Goal: Task Accomplishment & Management: Manage account settings

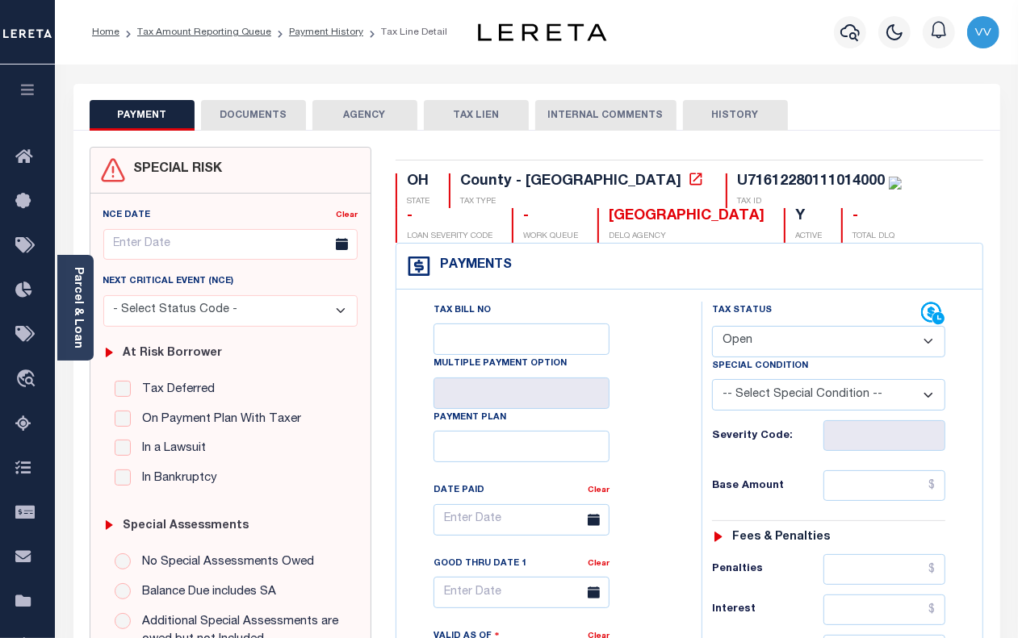
click at [813, 340] on select "- Select Status Code - Open Due/Unpaid Paid Incomplete No Tax Due Internal Refu…" at bounding box center [828, 341] width 233 height 31
select select "PYD"
click at [712, 328] on select "- Select Status Code - Open Due/Unpaid Paid Incomplete No Tax Due Internal Refu…" at bounding box center [828, 341] width 233 height 31
type input "[DATE]"
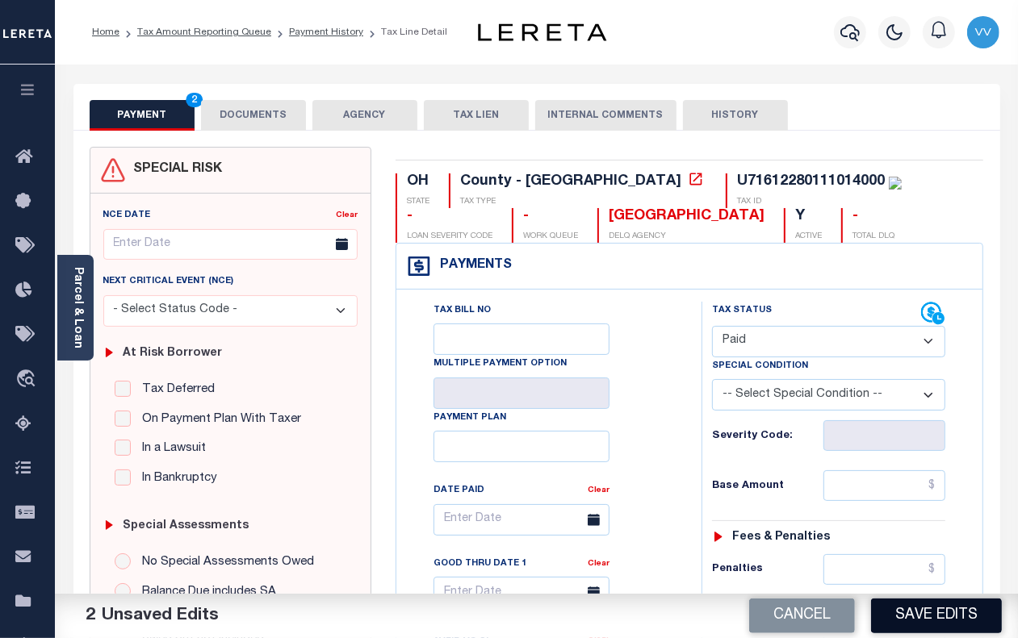
click at [928, 614] on button "Save Edits" at bounding box center [936, 616] width 131 height 35
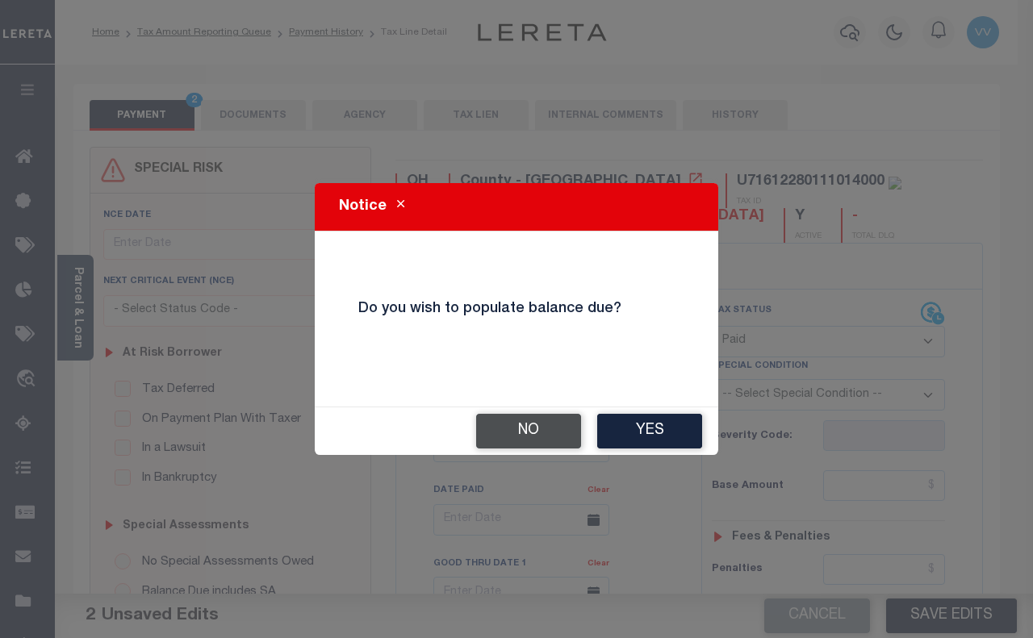
click at [549, 428] on button "No" at bounding box center [528, 431] width 105 height 35
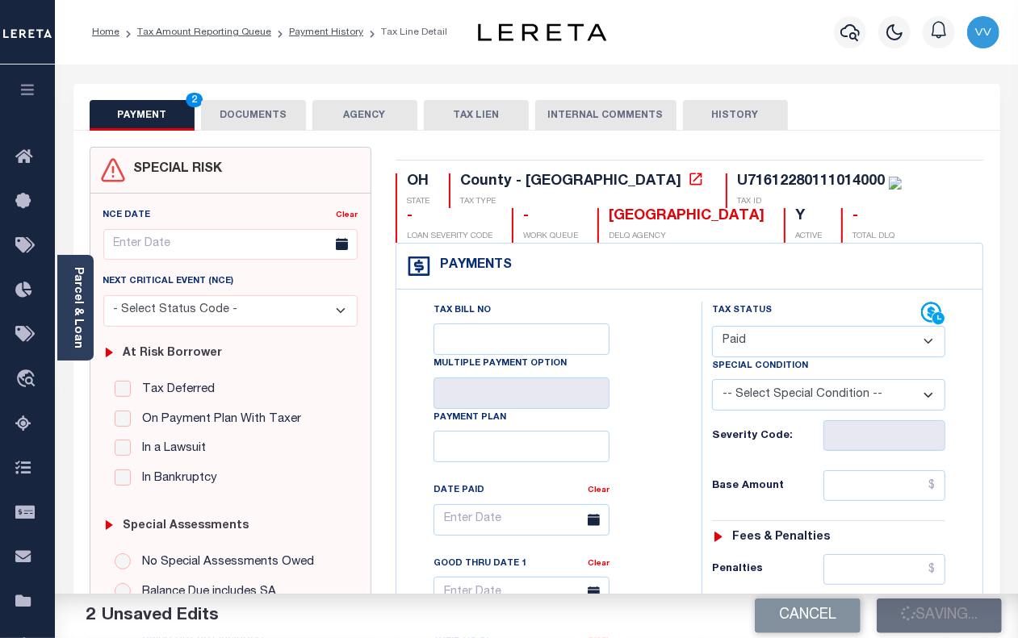
checkbox input "false"
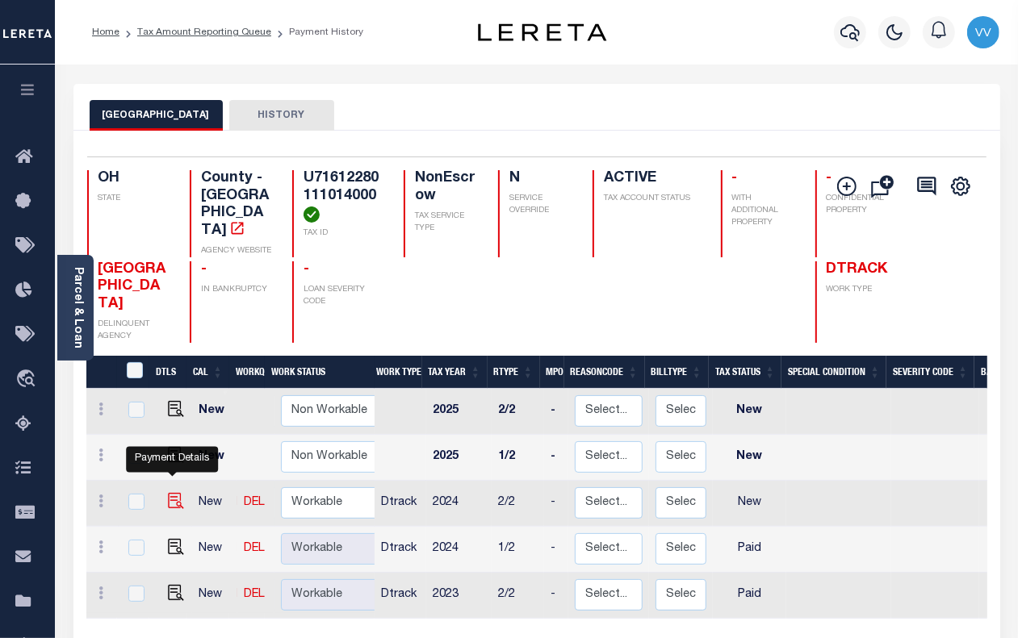
click at [170, 493] on img "" at bounding box center [176, 501] width 16 height 16
checkbox input "true"
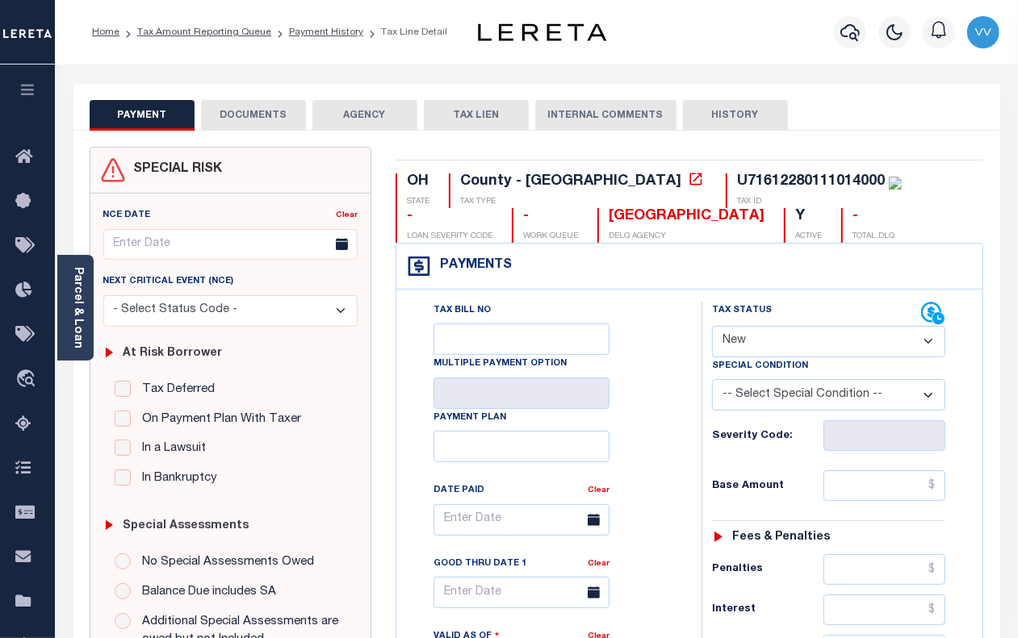
click at [750, 343] on select "- Select Status Code - Open Due/Unpaid Paid Incomplete No Tax Due Internal Refu…" at bounding box center [828, 341] width 233 height 31
select select "DUE"
click at [712, 328] on select "- Select Status Code - Open Due/Unpaid Paid Incomplete No Tax Due Internal Refu…" at bounding box center [828, 341] width 233 height 31
type input "[DATE]"
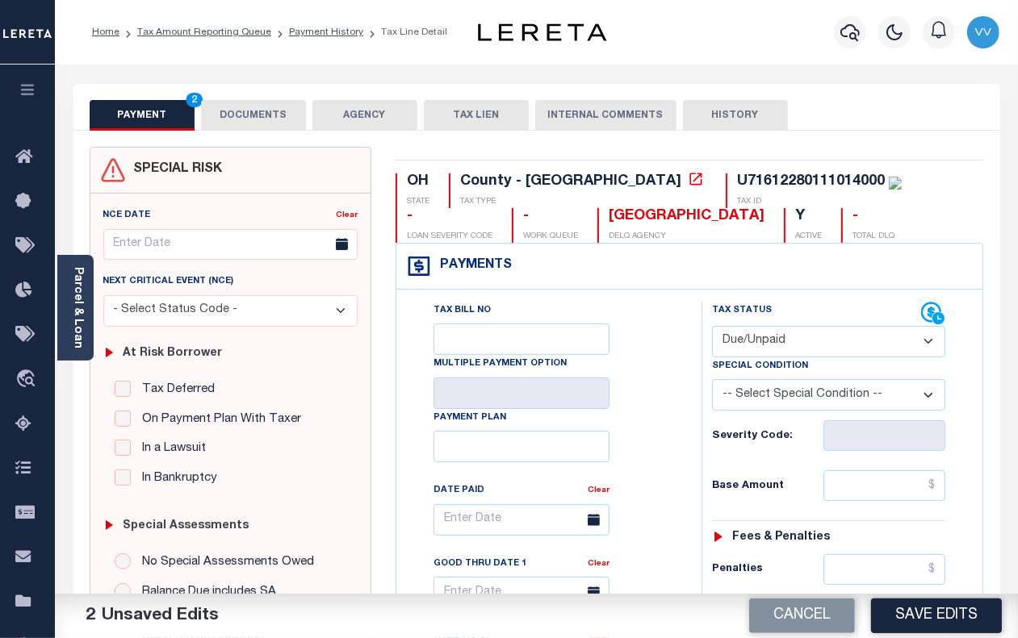
click at [800, 397] on select "-- Select Special Condition -- 3RD PARTY TAX LIEN AGENCY TAX LIEN (A.K.A Inside…" at bounding box center [828, 394] width 233 height 31
select select "15"
click at [712, 382] on select "-- Select Special Condition -- 3RD PARTY TAX LIEN AGENCY TAX LIEN (A.K.A Inside…" at bounding box center [828, 394] width 233 height 31
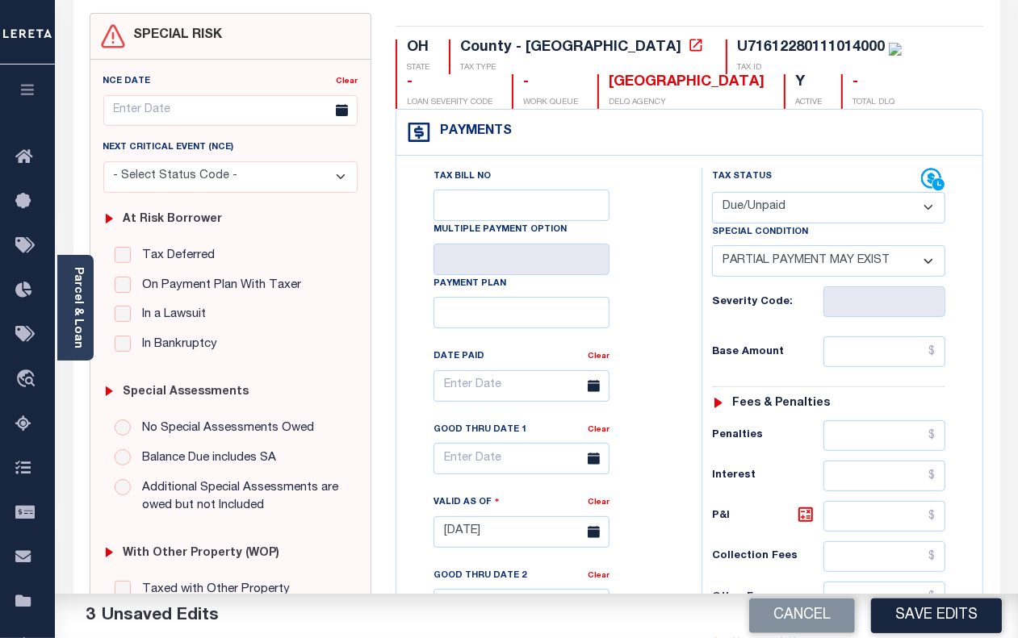
scroll to position [202, 0]
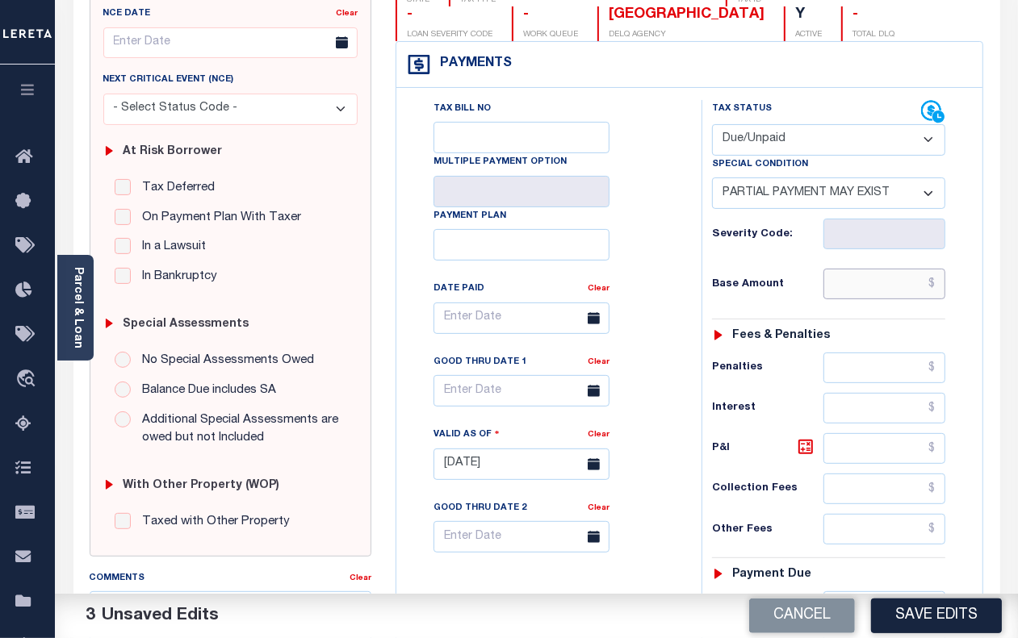
click at [876, 299] on input "text" at bounding box center [884, 284] width 122 height 31
click at [890, 296] on input "text" at bounding box center [884, 284] width 122 height 31
paste input "272.67"
type input "$272.67"
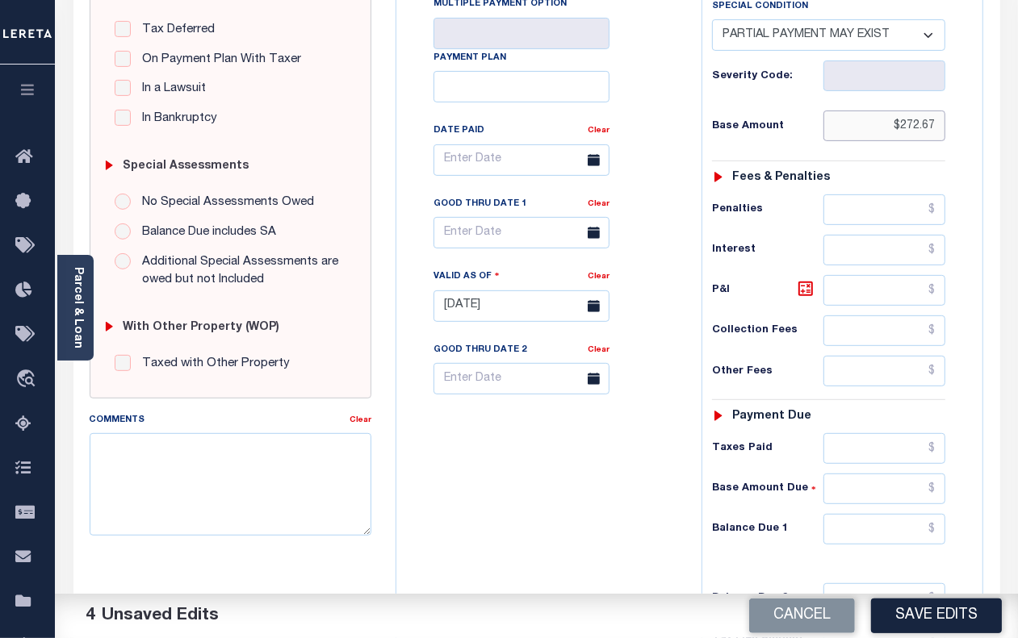
scroll to position [403, 0]
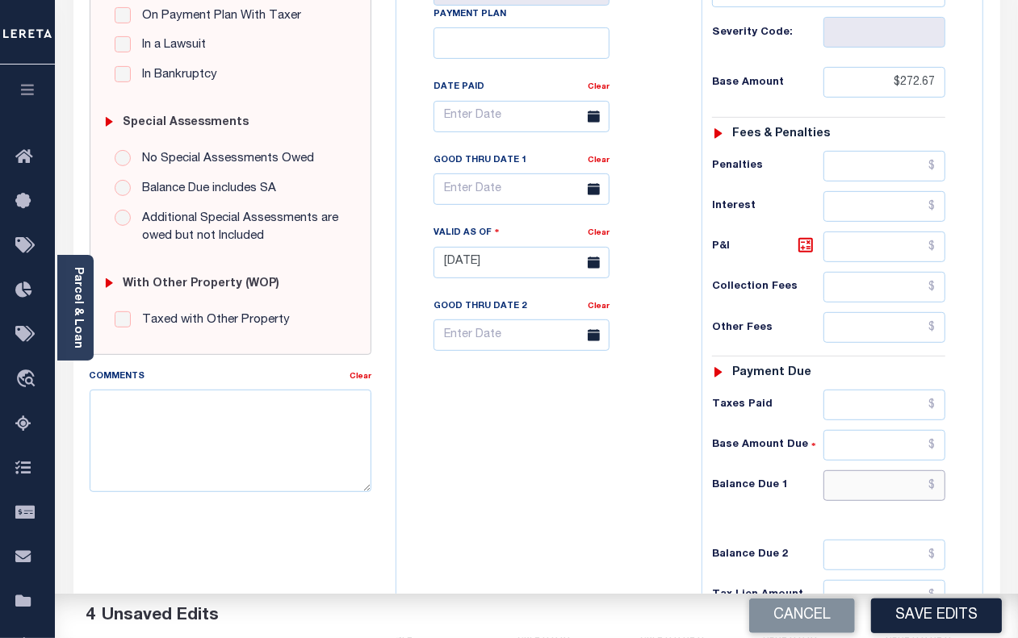
click at [904, 495] on input "text" at bounding box center [884, 485] width 122 height 31
paste input "286.3"
type input "$286.30"
click at [805, 252] on icon at bounding box center [805, 245] width 19 height 19
type input "$13.63"
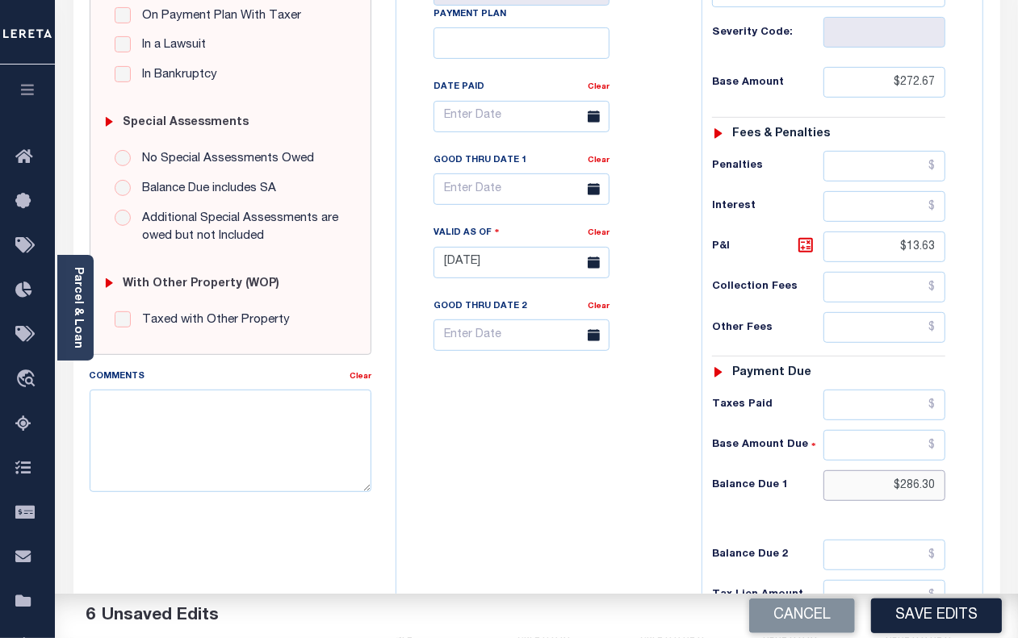
drag, startPoint x: 933, startPoint y: 499, endPoint x: 872, endPoint y: 498, distance: 60.5
click at [872, 498] on input "$286.30" at bounding box center [884, 485] width 122 height 31
click at [906, 418] on input "text" at bounding box center [884, 405] width 122 height 31
type input "$272.67"
click at [908, 501] on input "text" at bounding box center [884, 485] width 122 height 31
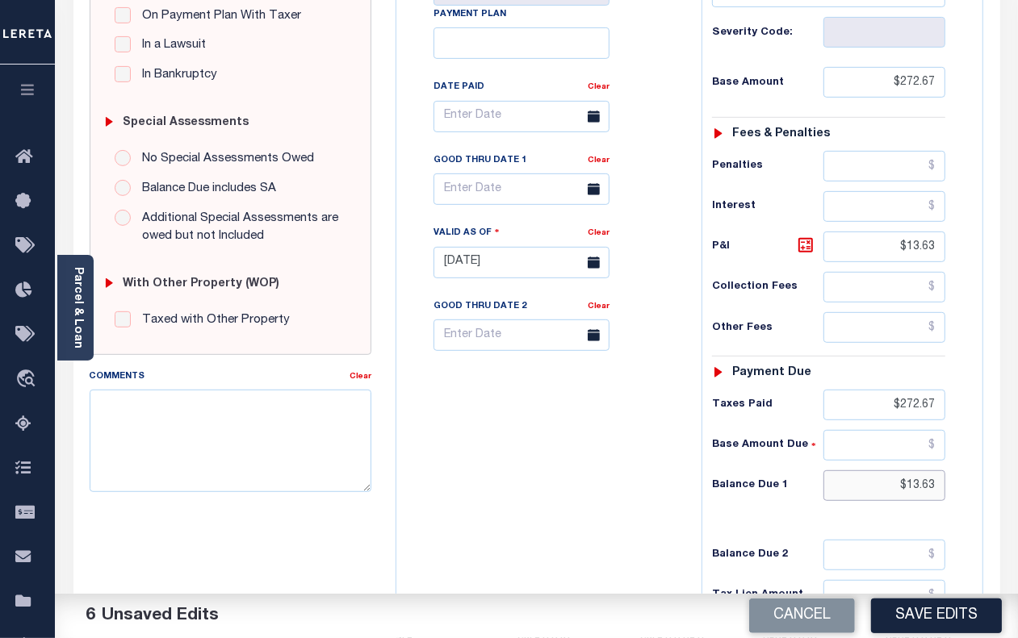
type input "$13.63"
click at [509, 208] on body "Home Tax Amount Reporting Queue Payment History Tax Line Detail Profile" at bounding box center [509, 212] width 1018 height 1231
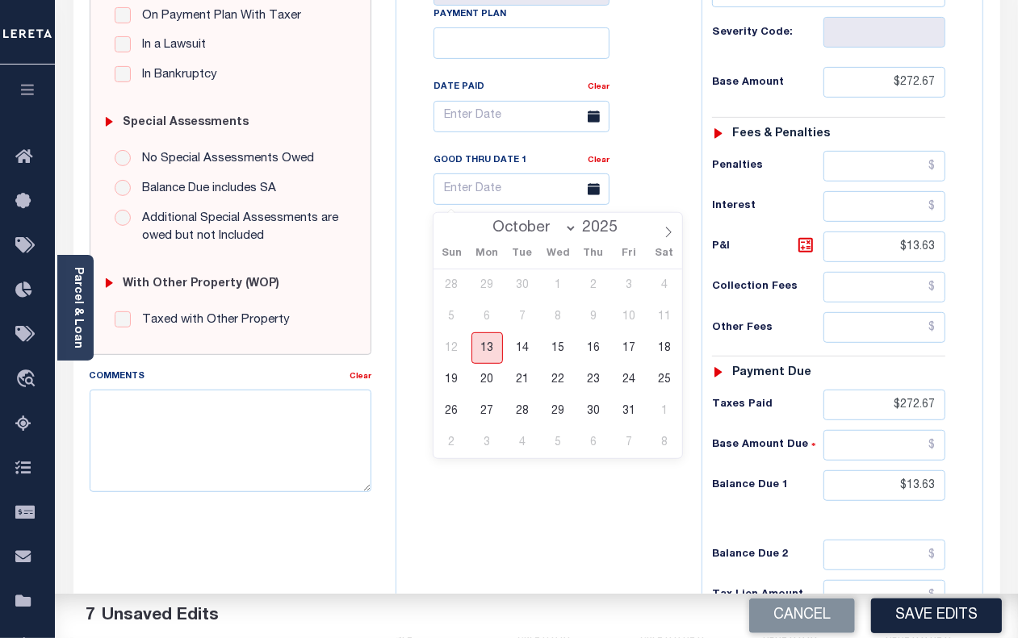
click at [483, 356] on span "13" at bounding box center [486, 347] width 31 height 31
type input "[DATE]"
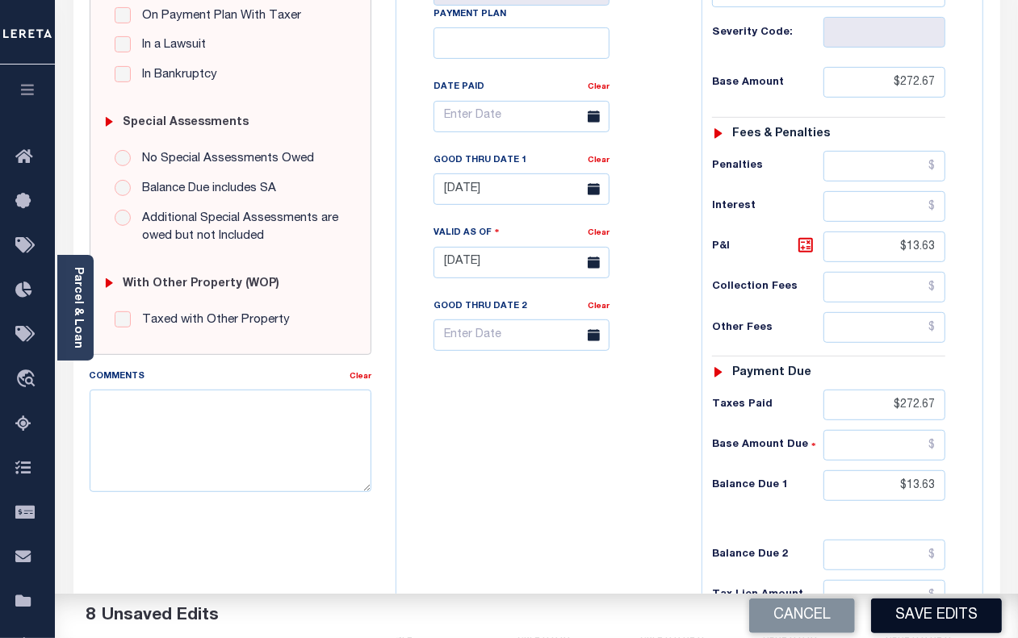
click at [912, 615] on button "Save Edits" at bounding box center [936, 616] width 131 height 35
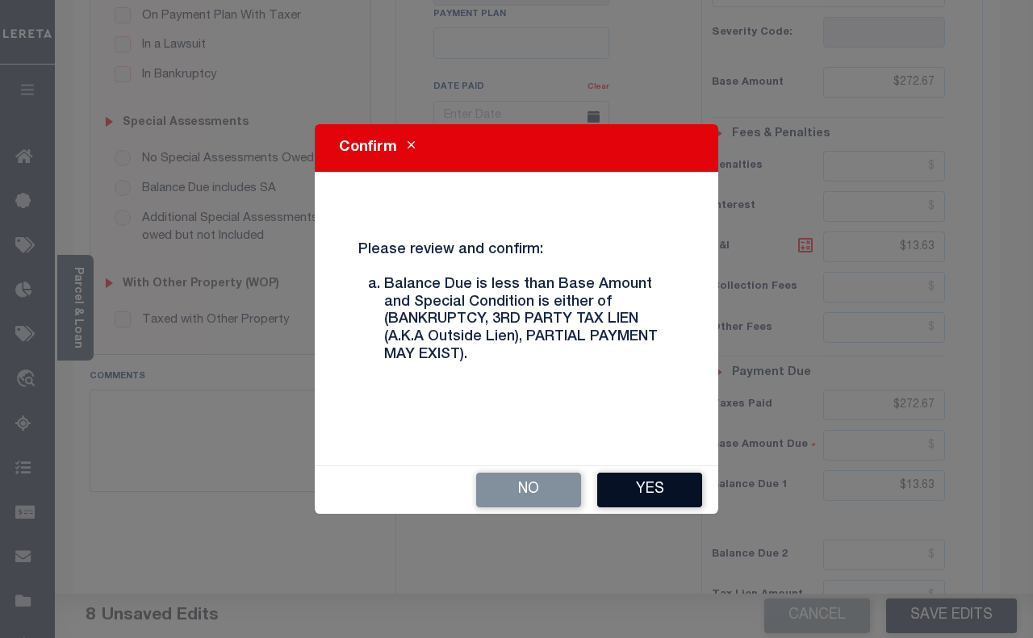
click at [648, 488] on button "Yes" at bounding box center [649, 490] width 105 height 35
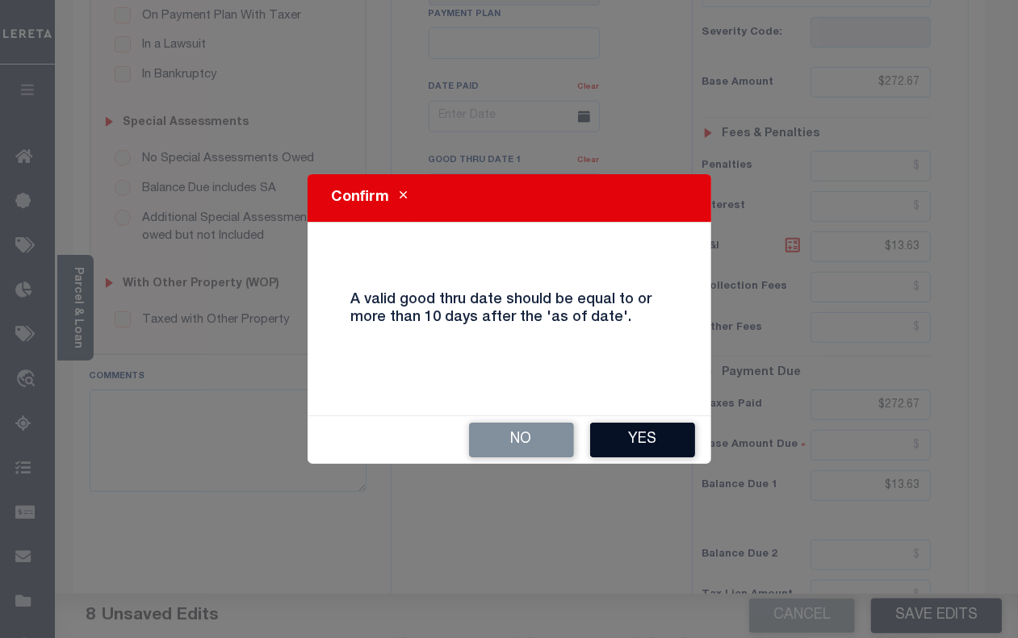
click at [626, 441] on button "Yes" at bounding box center [642, 440] width 105 height 35
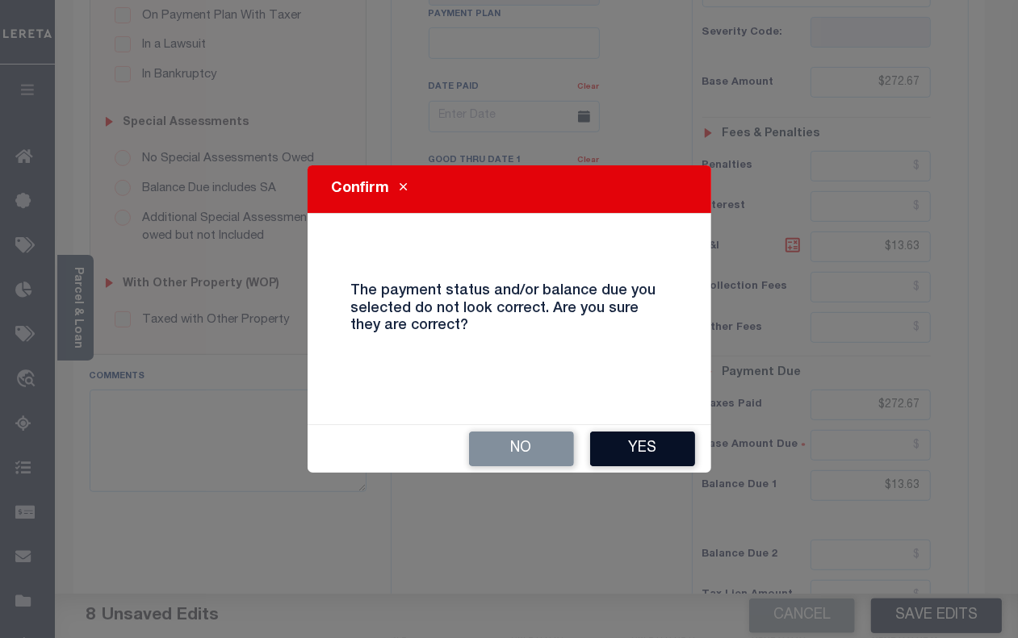
click at [640, 452] on button "Yes" at bounding box center [642, 449] width 105 height 35
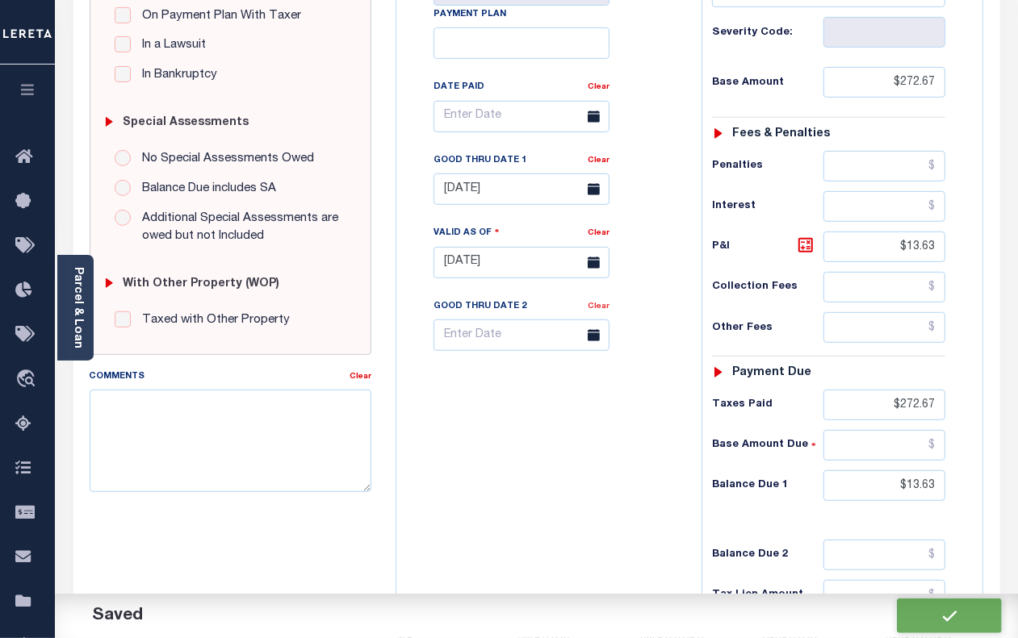
checkbox input "false"
type input "$272.67"
type input "$13.63"
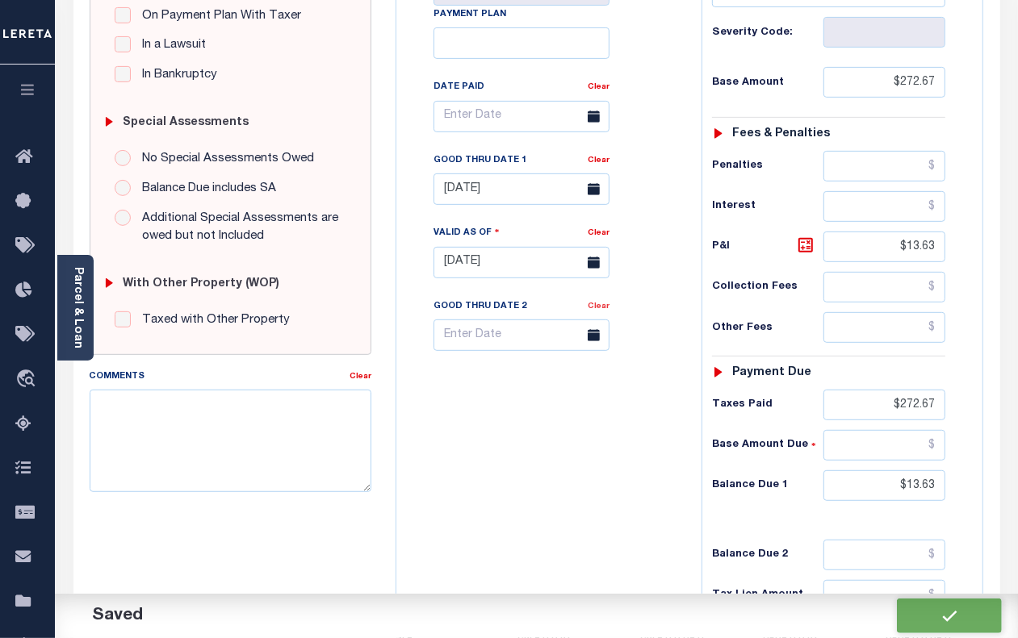
type input "$272.67"
type input "$13.63"
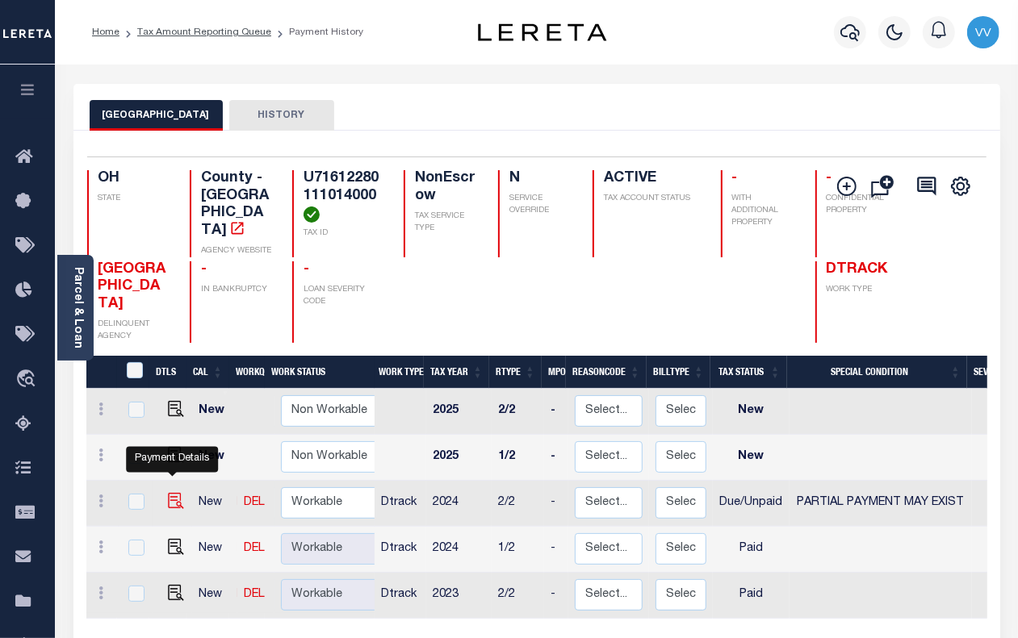
click at [175, 493] on img "" at bounding box center [176, 501] width 16 height 16
checkbox input "true"
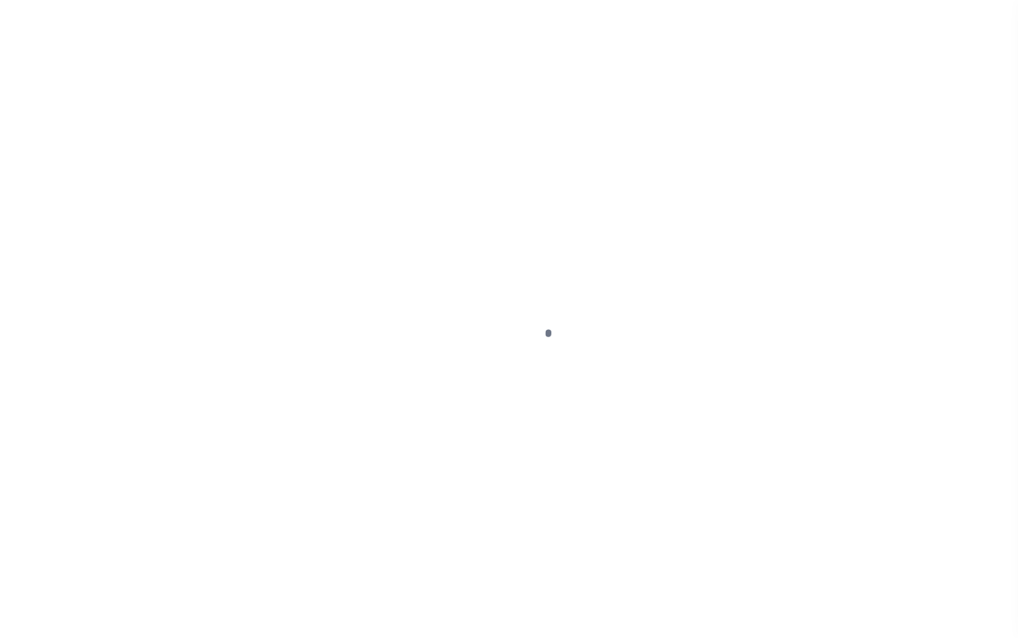
select select "DUE"
select select "15"
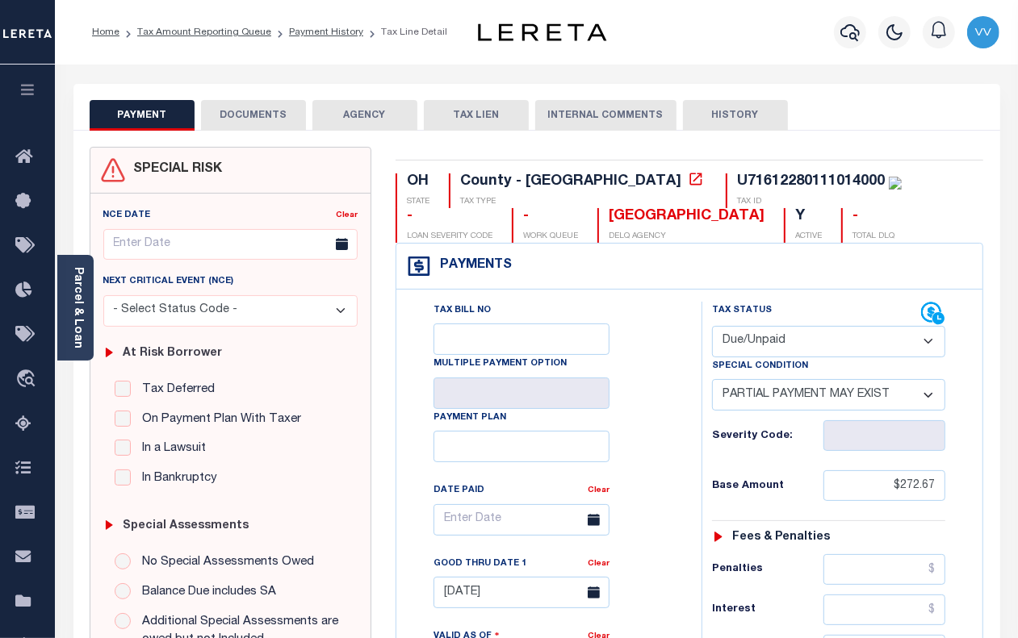
click at [283, 130] on button "DOCUMENTS" at bounding box center [253, 115] width 105 height 31
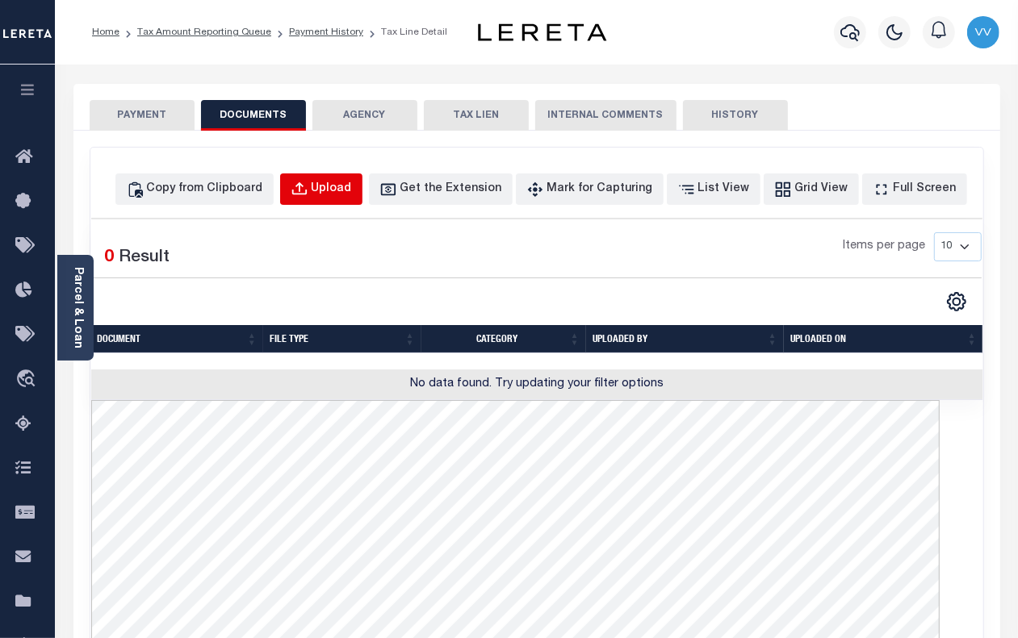
click at [361, 199] on button "Upload" at bounding box center [321, 188] width 82 height 31
select select "POP"
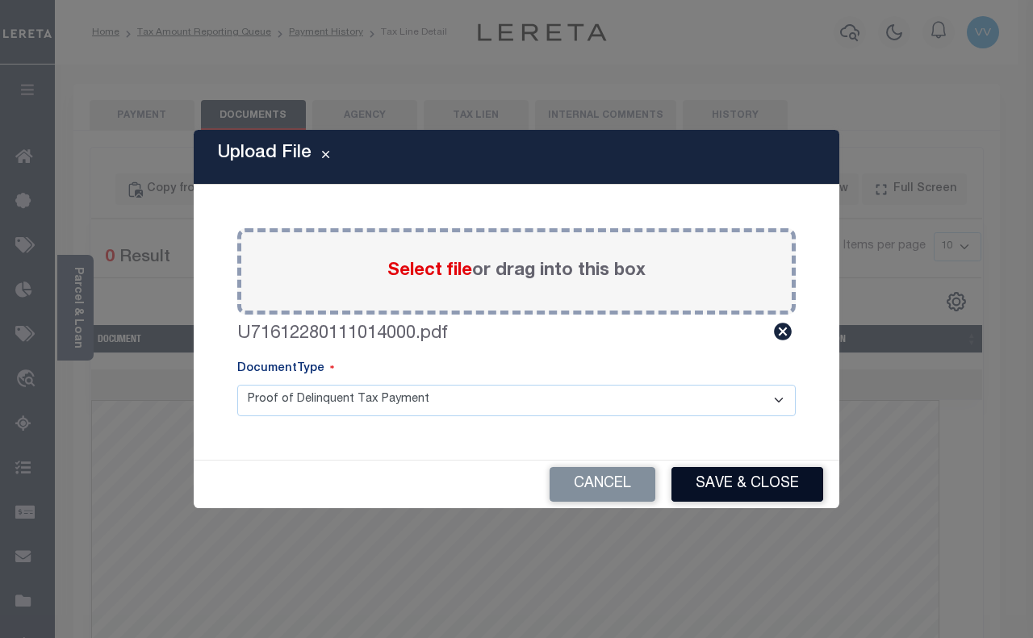
click at [727, 480] on button "Save & Close" at bounding box center [747, 484] width 152 height 35
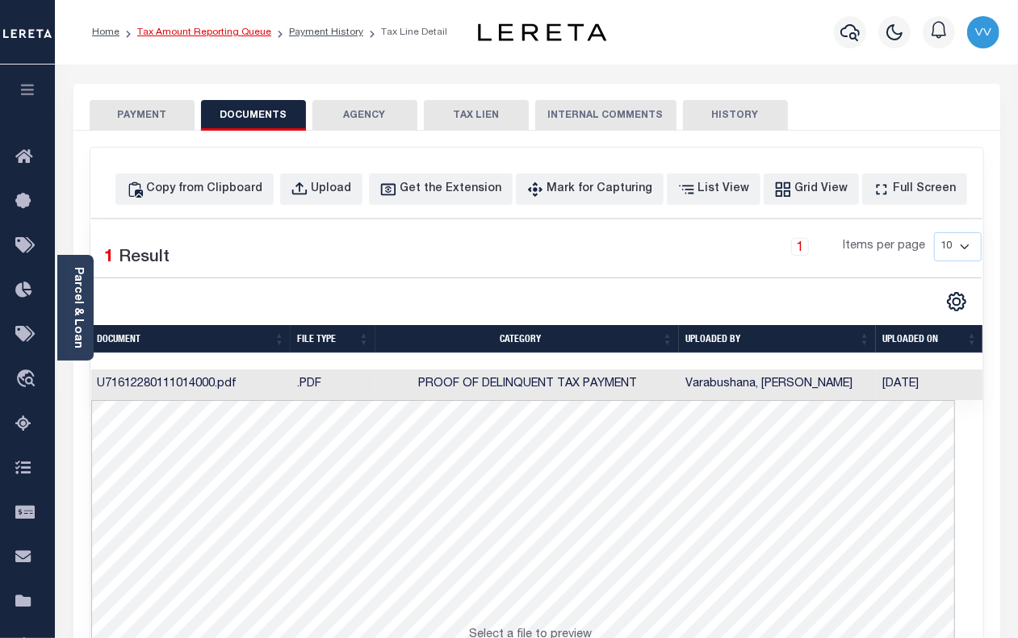
click at [255, 29] on link "Tax Amount Reporting Queue" at bounding box center [204, 32] width 134 height 10
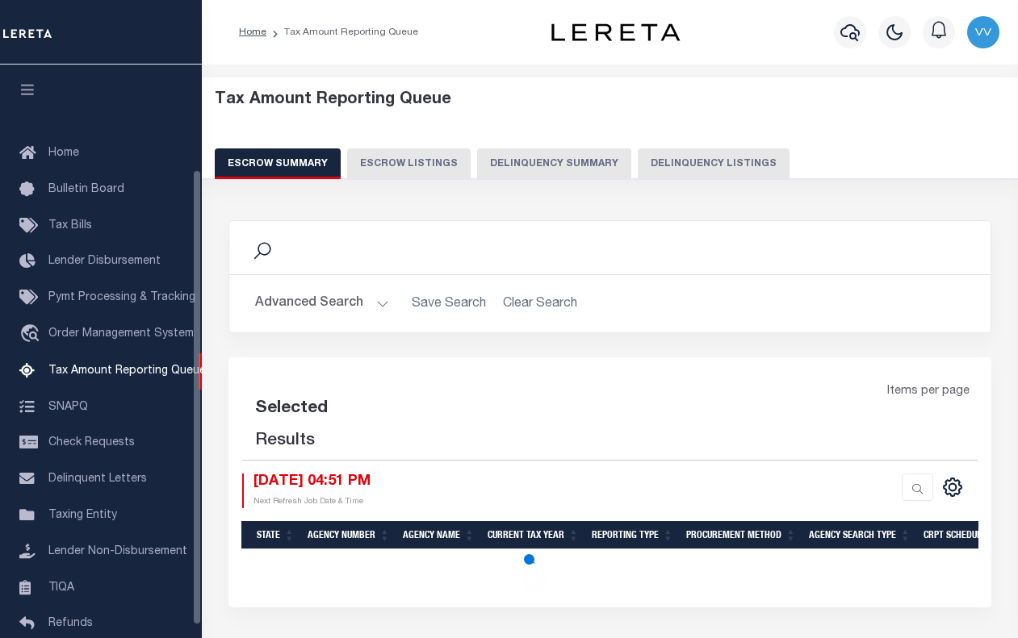
select select "100"
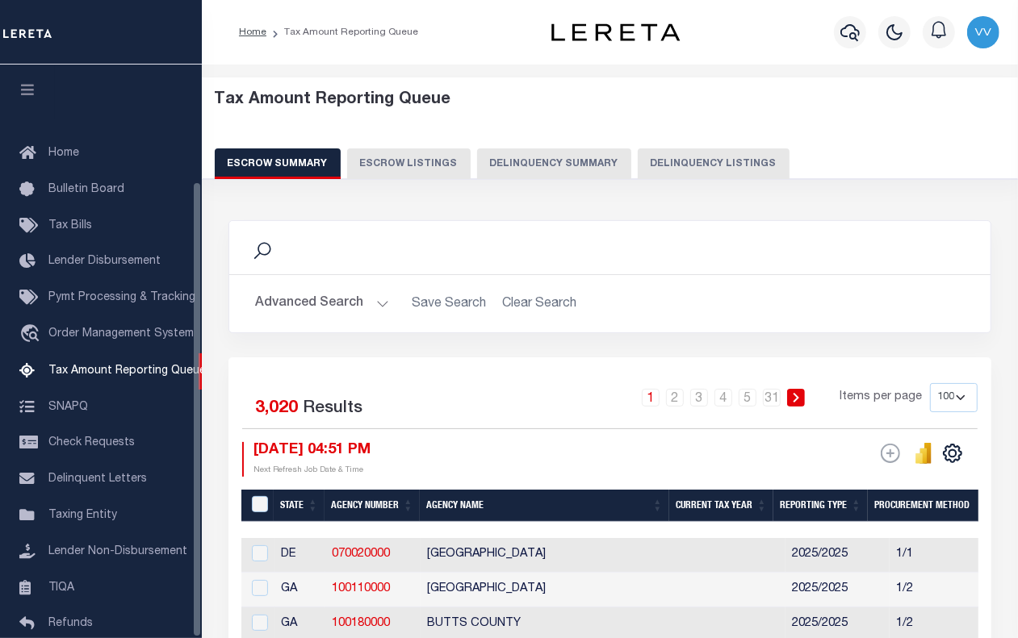
scroll to position [147, 0]
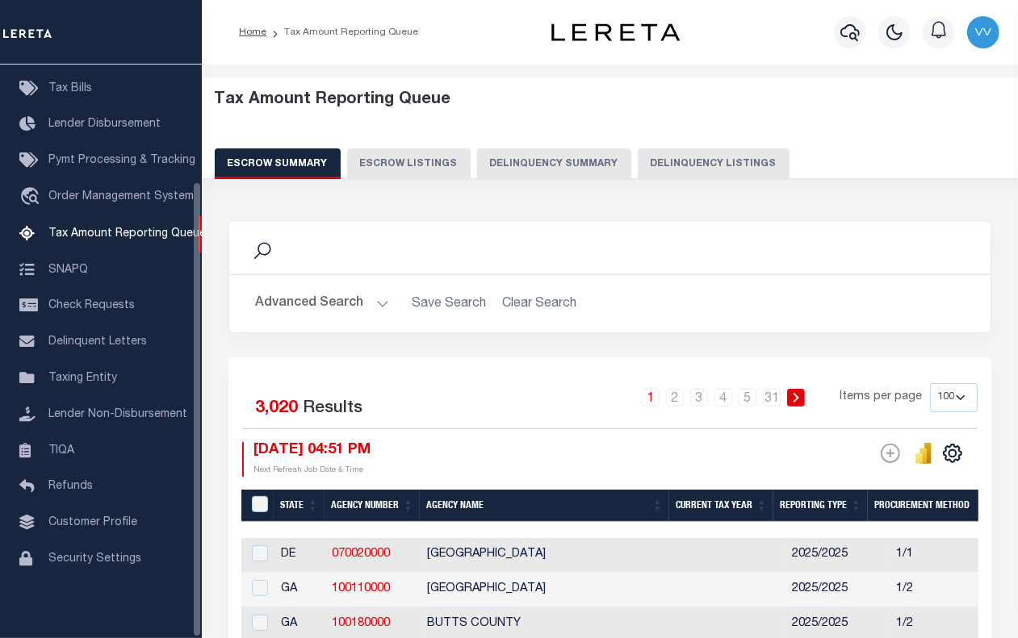
click at [720, 171] on button "Delinquency Listings" at bounding box center [713, 163] width 152 height 31
select select "100"
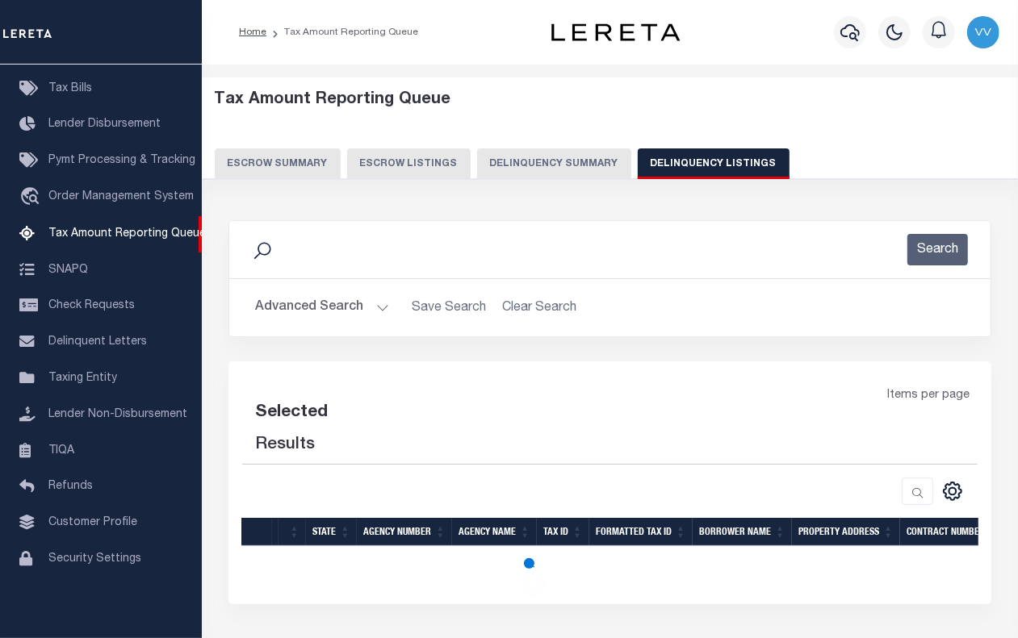
select select "100"
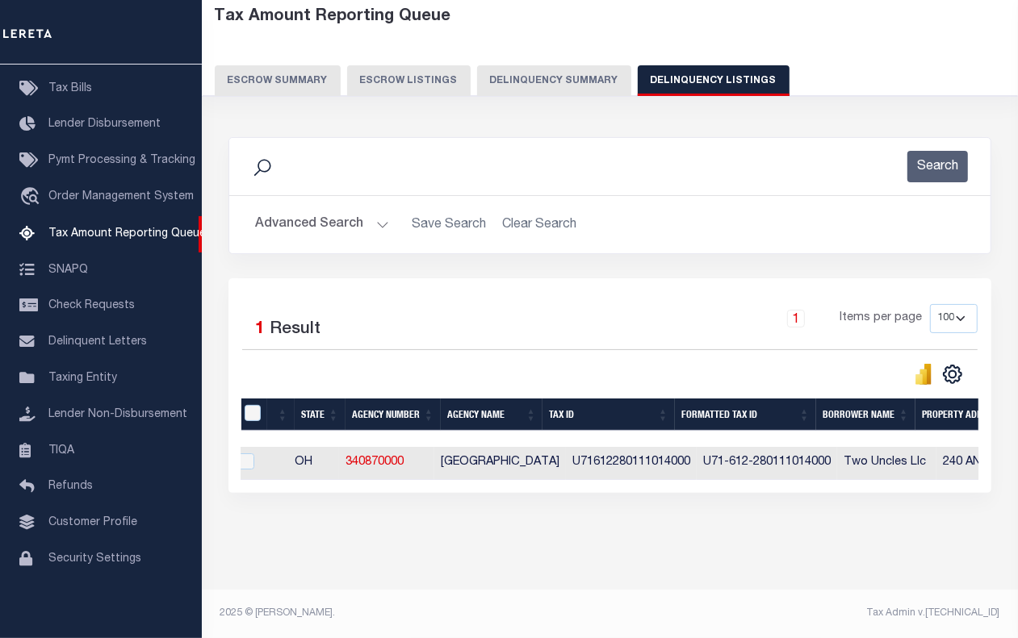
scroll to position [0, 0]
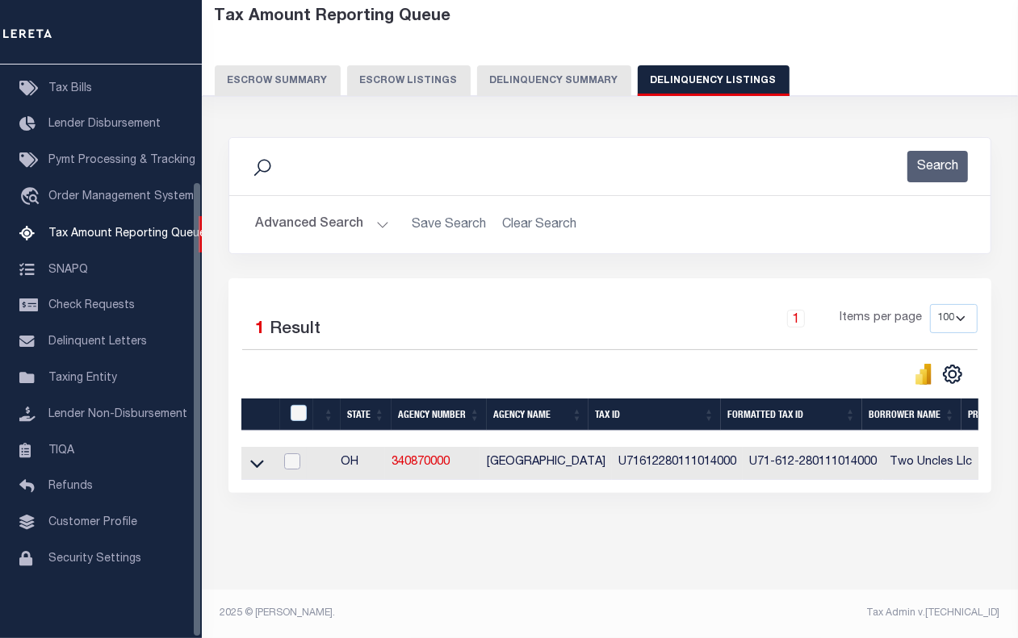
click at [300, 453] on input "checkbox" at bounding box center [292, 461] width 16 height 16
checkbox input "true"
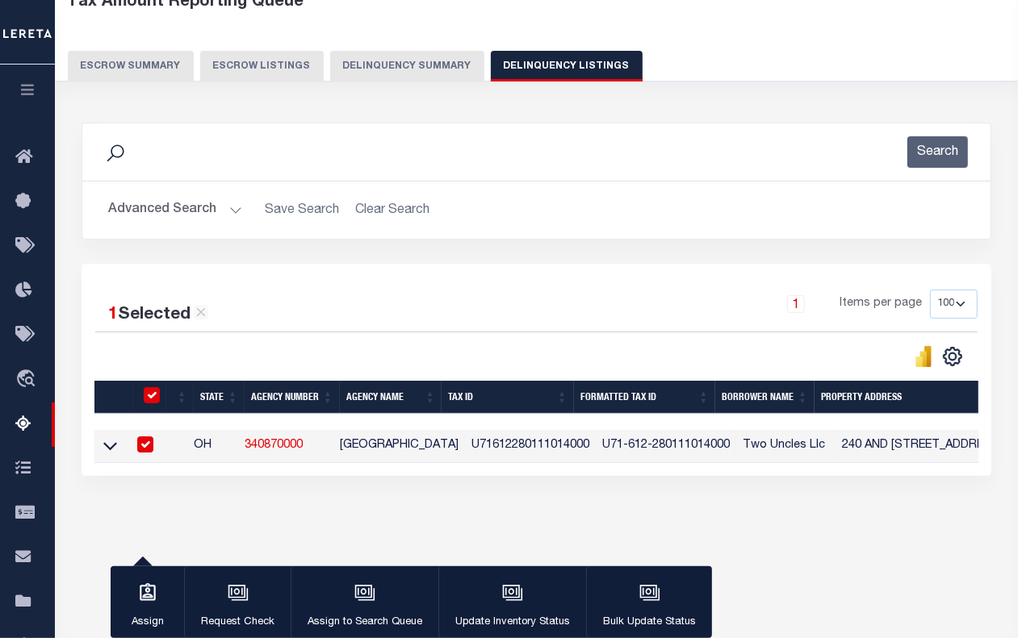
scroll to position [94, 0]
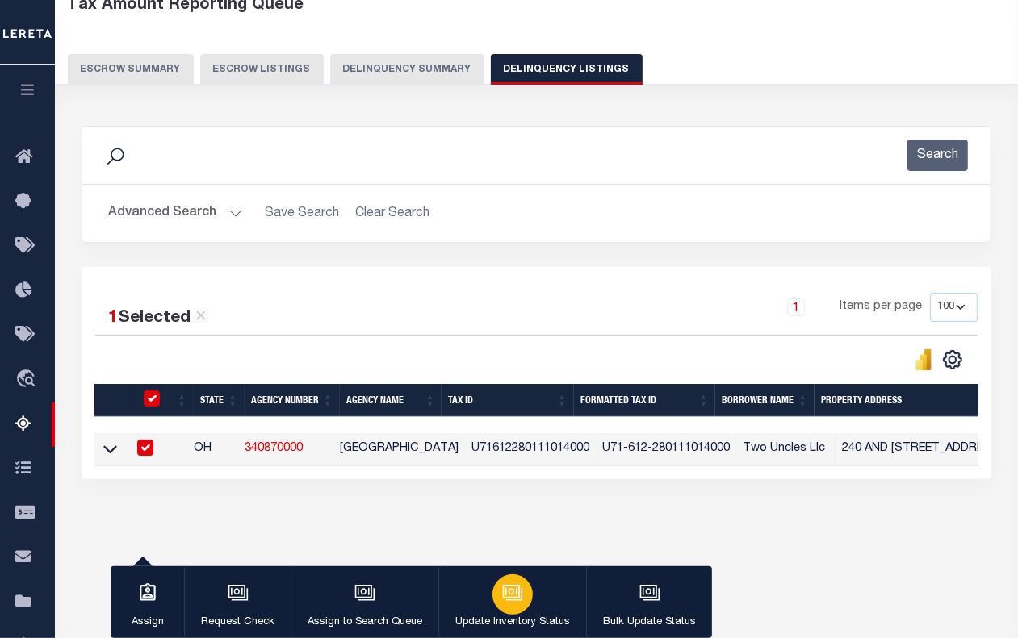
click at [498, 604] on div "button" at bounding box center [512, 595] width 40 height 40
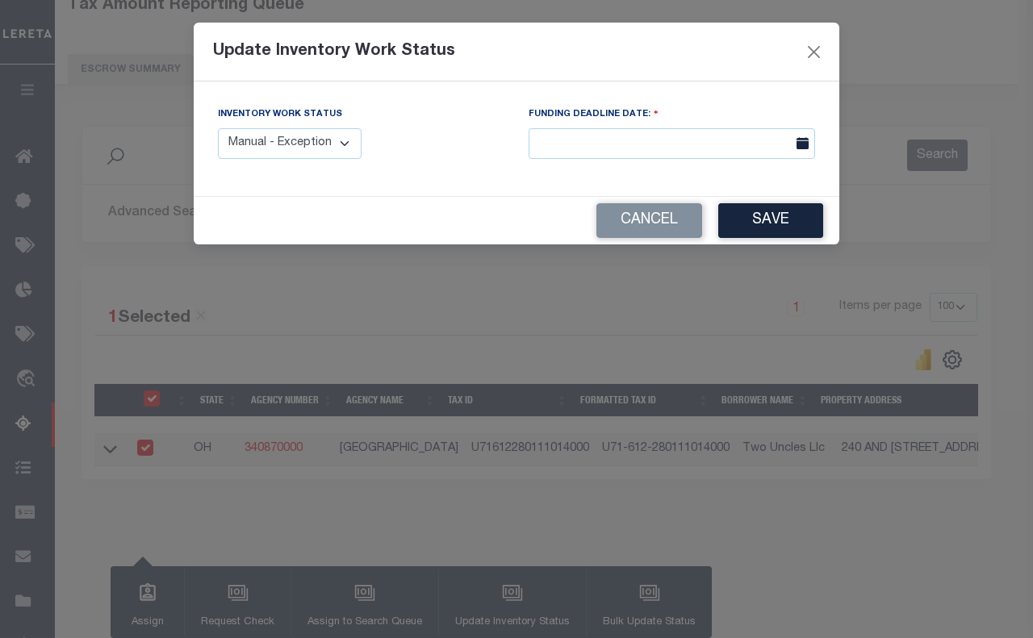
click at [231, 146] on select "Manual - Exception Pended - Awaiting Search Late Add Exception Completed" at bounding box center [290, 143] width 144 height 31
select select "4"
click at [218, 128] on select "Manual - Exception Pended - Awaiting Search Late Add Exception Completed" at bounding box center [290, 143] width 144 height 31
click at [784, 216] on button "Save" at bounding box center [770, 220] width 105 height 35
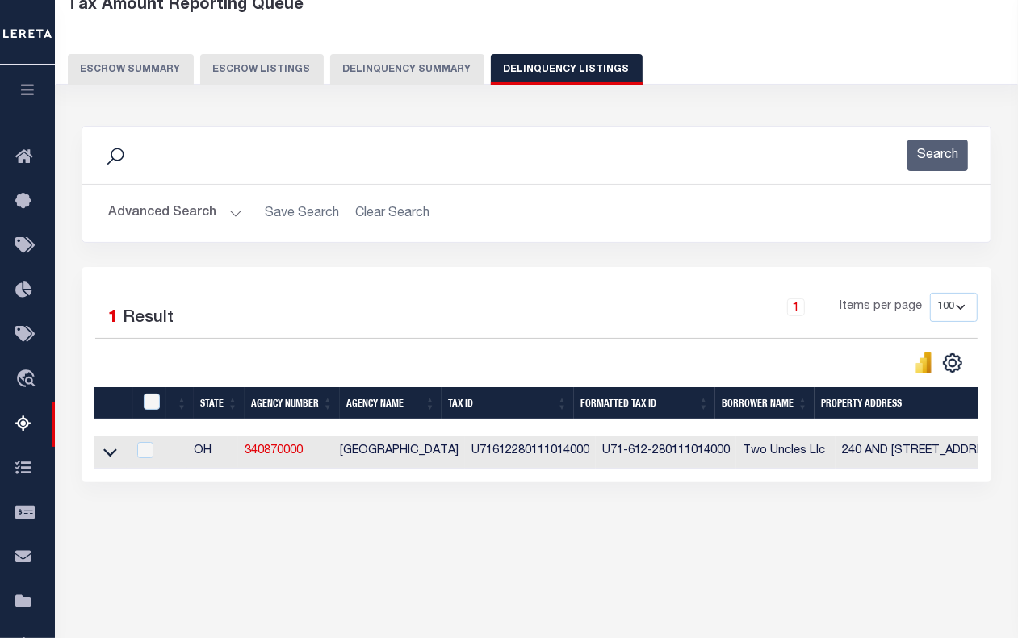
click at [188, 215] on button "Advanced Search" at bounding box center [175, 213] width 134 height 31
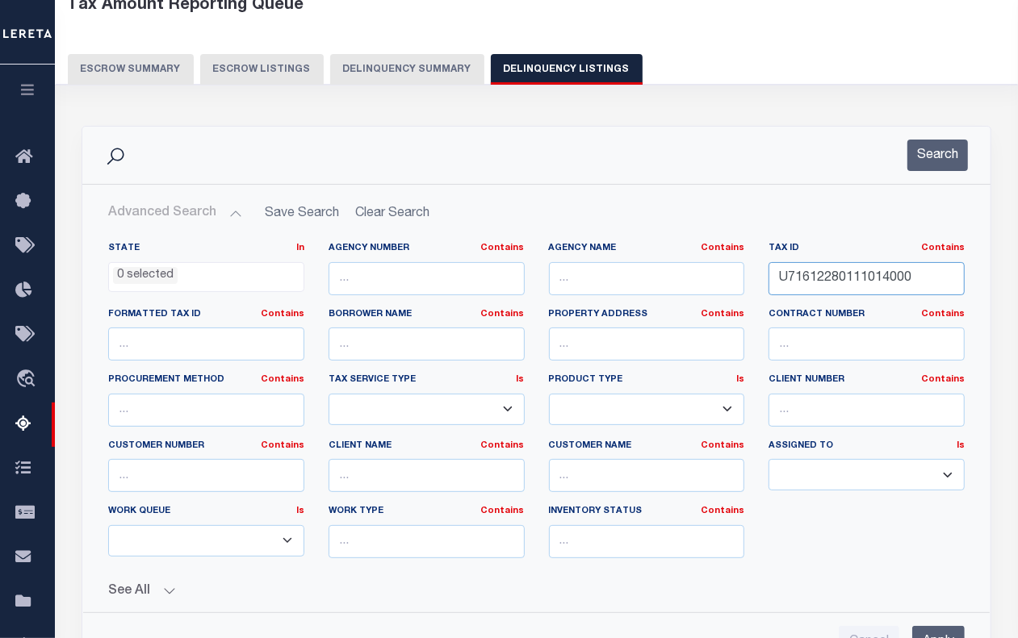
click at [852, 287] on input "U71612280111014000" at bounding box center [866, 278] width 196 height 33
paste input "5"
type input "U71612280111015000"
click at [961, 149] on button "Search" at bounding box center [937, 155] width 61 height 31
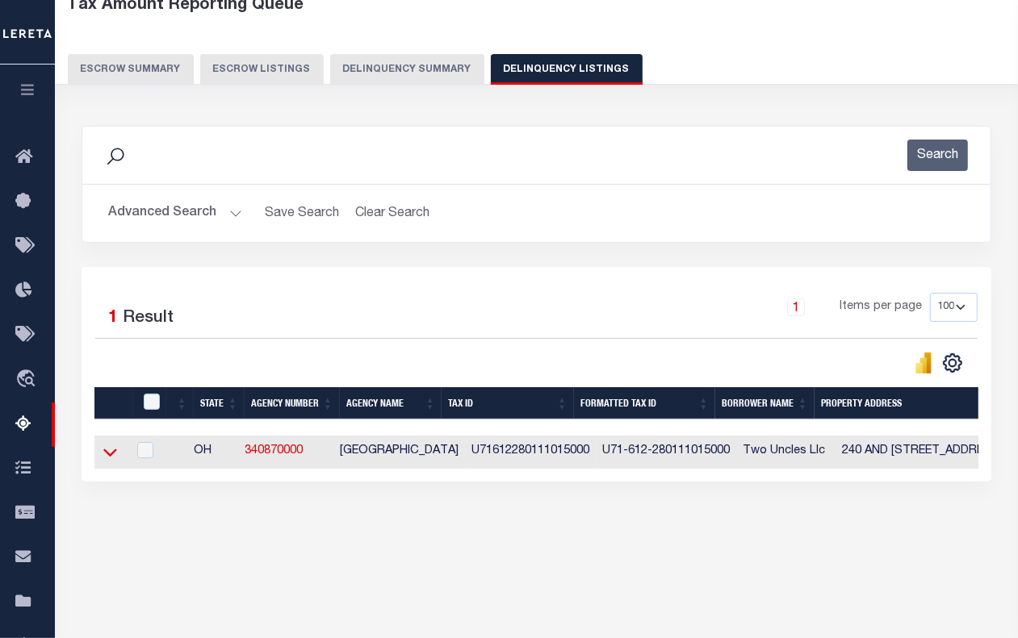
click at [106, 458] on icon at bounding box center [110, 453] width 14 height 8
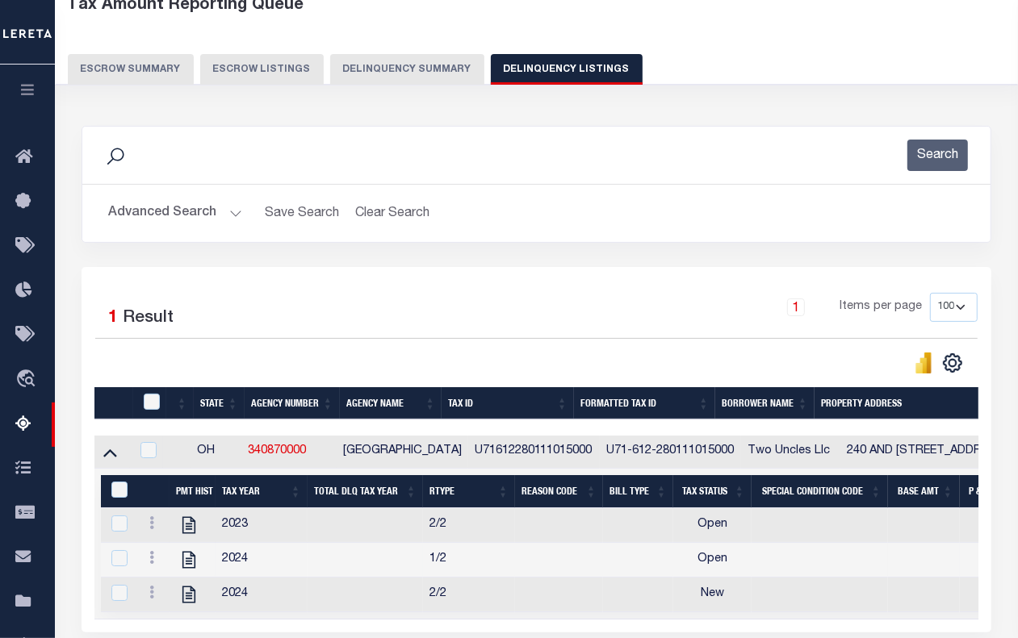
scroll to position [253, 0]
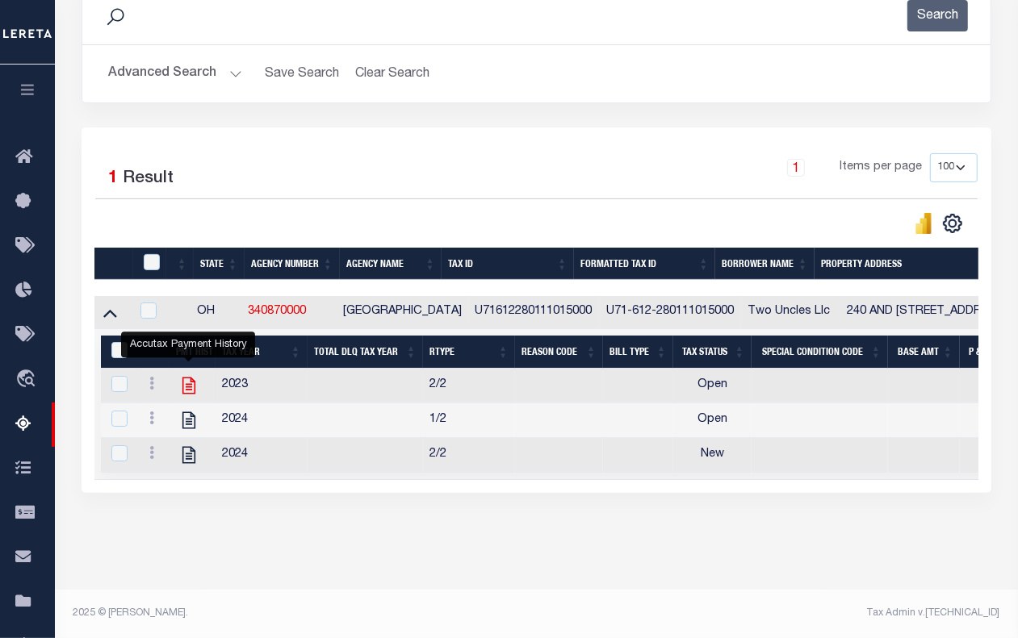
click at [191, 378] on icon "" at bounding box center [188, 386] width 13 height 17
checkbox input "true"
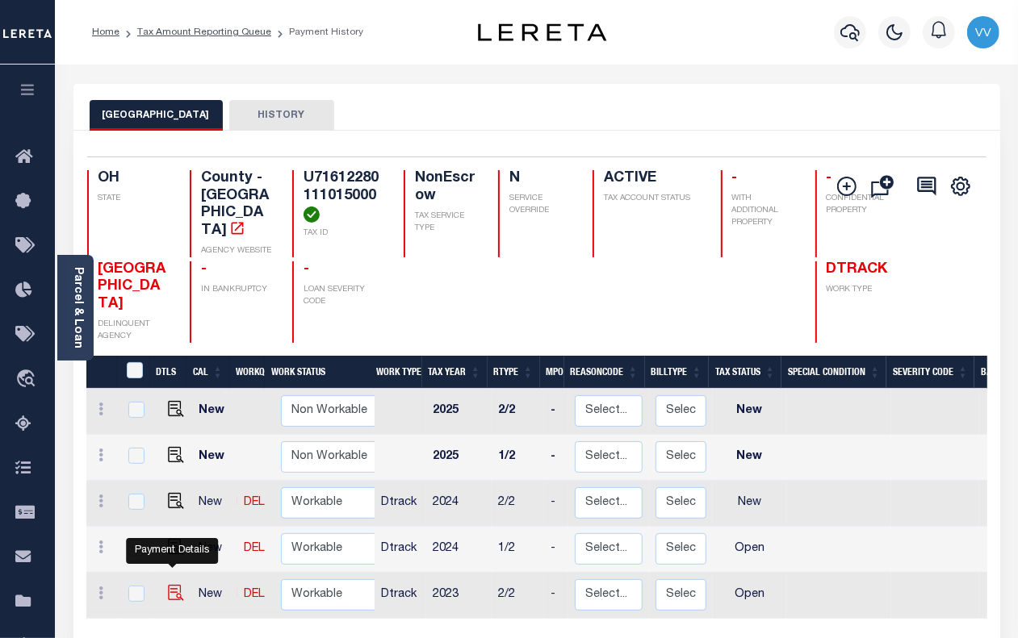
click at [173, 585] on img "" at bounding box center [176, 593] width 16 height 16
checkbox input "true"
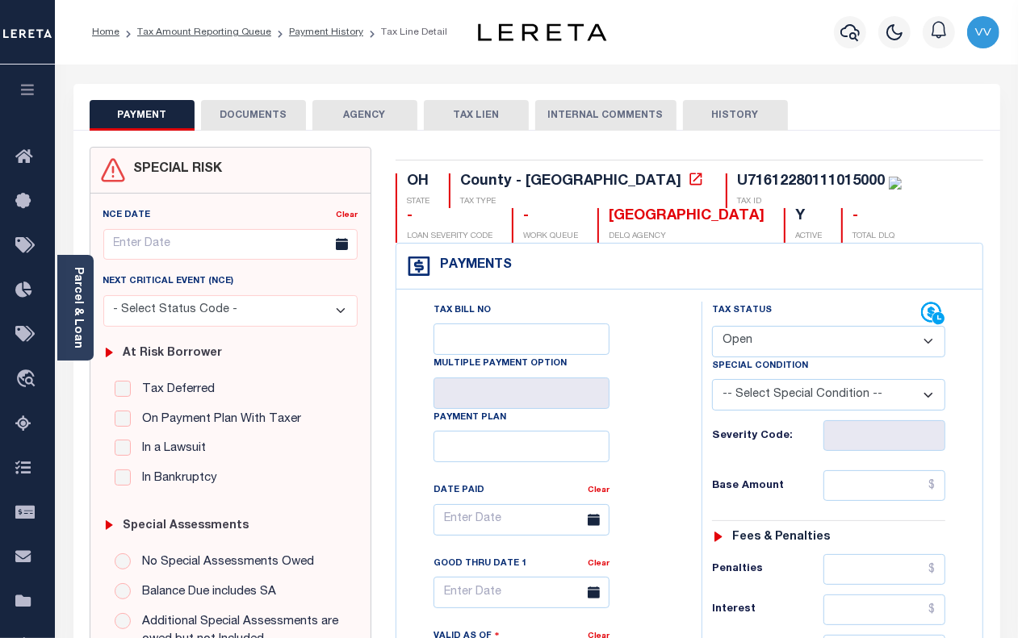
drag, startPoint x: 771, startPoint y: 348, endPoint x: 763, endPoint y: 341, distance: 10.9
click at [771, 348] on select "- Select Status Code - Open Due/Unpaid Paid Incomplete No Tax Due Internal Refu…" at bounding box center [828, 341] width 233 height 31
select select "PYD"
click at [712, 328] on select "- Select Status Code - Open Due/Unpaid Paid Incomplete No Tax Due Internal Refu…" at bounding box center [828, 341] width 233 height 31
type input "[DATE]"
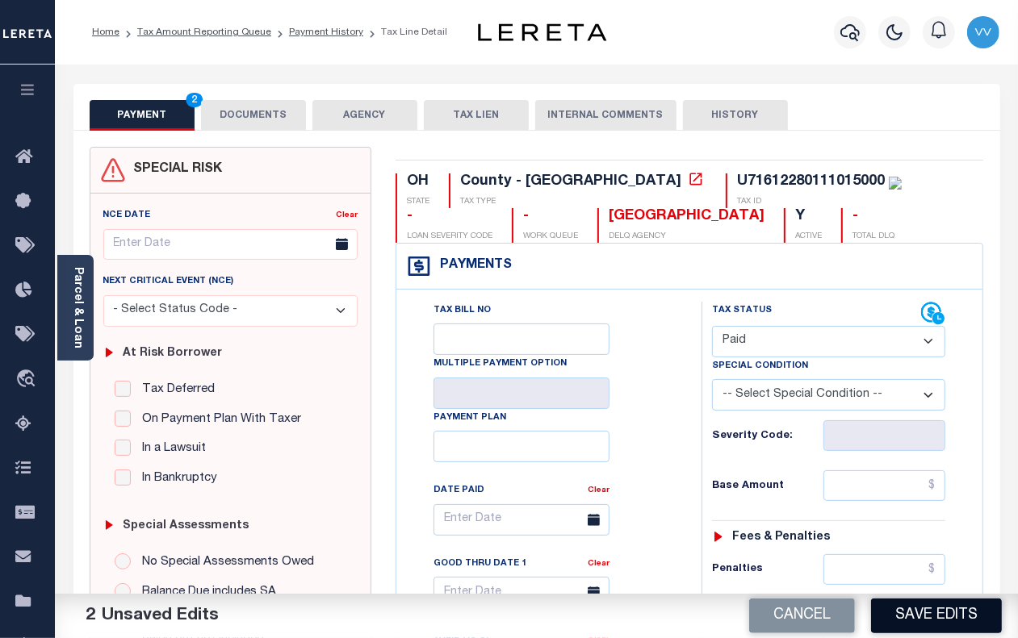
click at [950, 620] on button "Save Edits" at bounding box center [936, 616] width 131 height 35
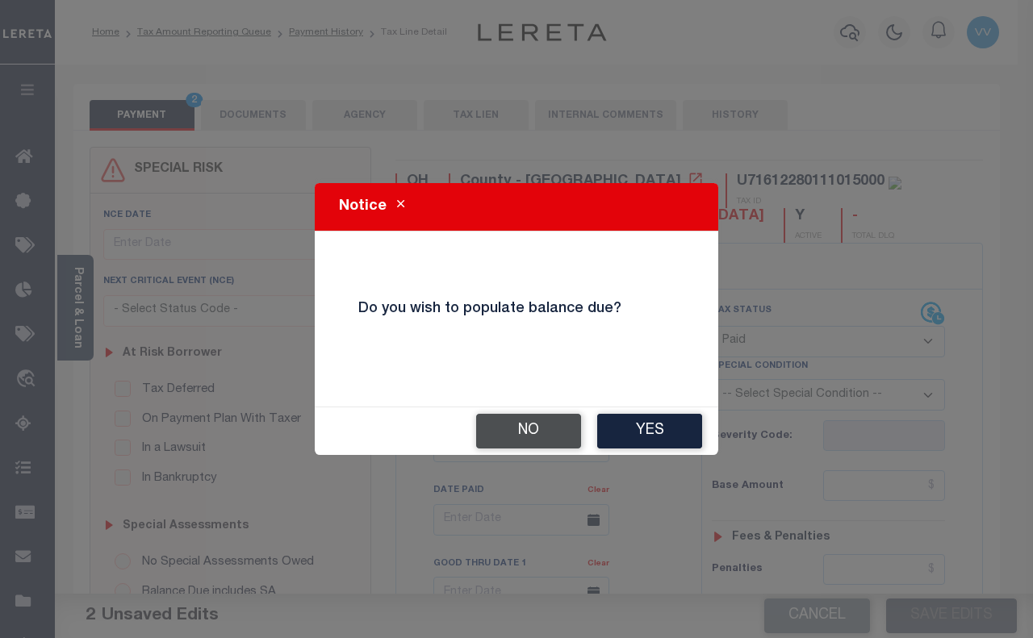
click at [523, 418] on button "No" at bounding box center [528, 431] width 105 height 35
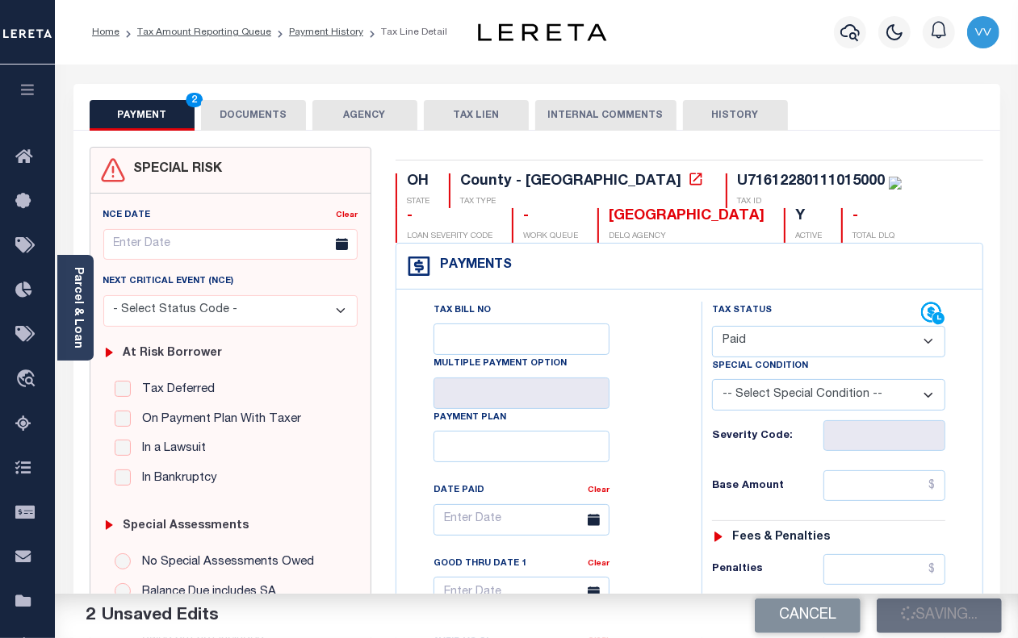
checkbox input "false"
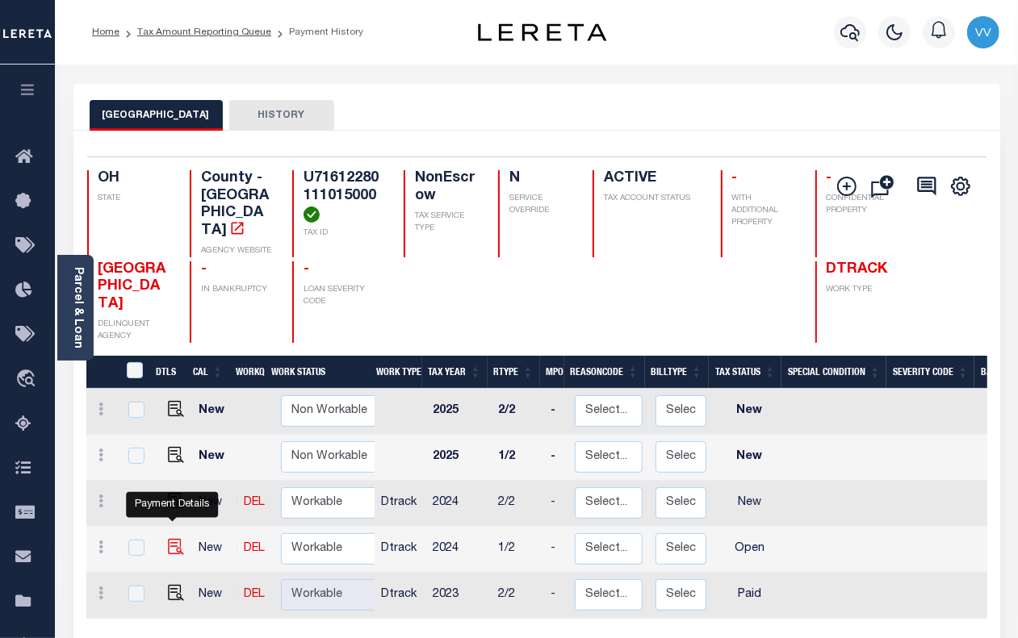
click at [173, 539] on img "" at bounding box center [176, 547] width 16 height 16
checkbox input "true"
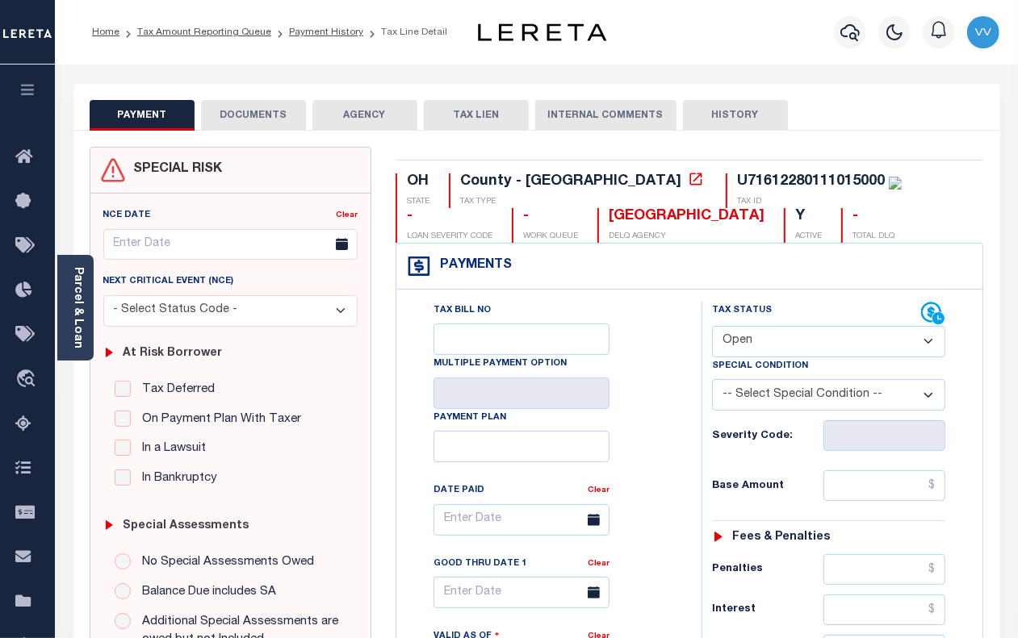
click at [752, 345] on select "- Select Status Code - Open Due/Unpaid Paid Incomplete No Tax Due Internal Refu…" at bounding box center [828, 341] width 233 height 31
select select "PYD"
click at [712, 328] on select "- Select Status Code - Open Due/Unpaid Paid Incomplete No Tax Due Internal Refu…" at bounding box center [828, 341] width 233 height 31
type input "[DATE]"
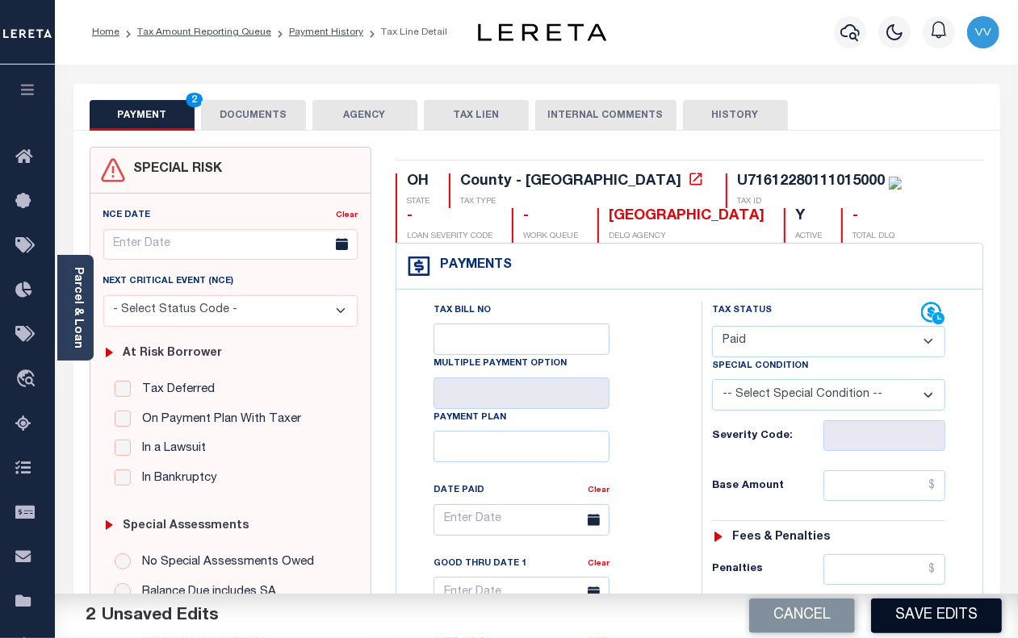
click at [920, 620] on button "Save Edits" at bounding box center [936, 616] width 131 height 35
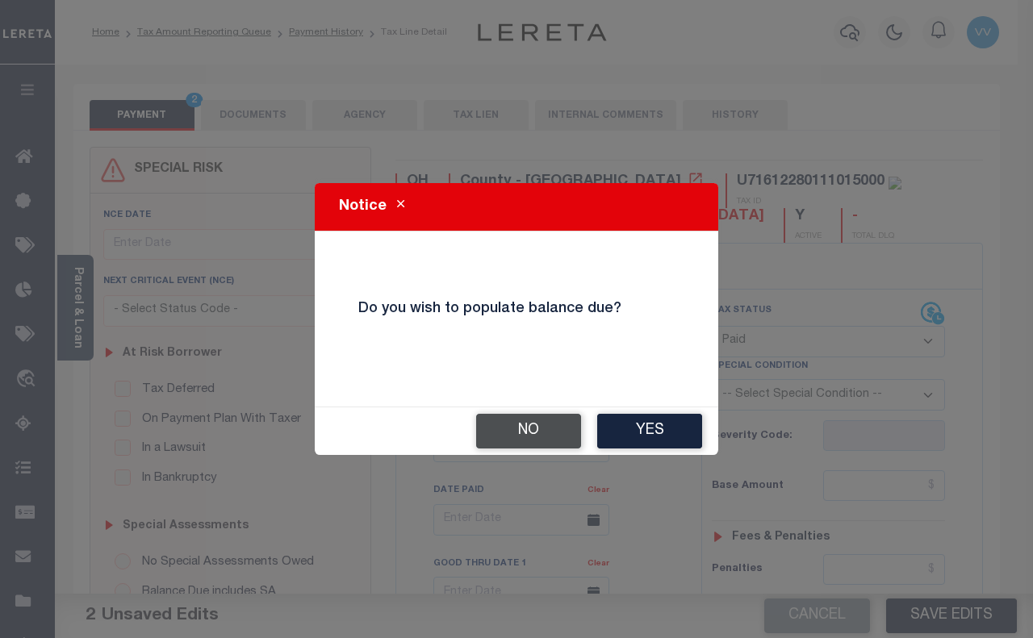
click at [553, 440] on button "No" at bounding box center [528, 431] width 105 height 35
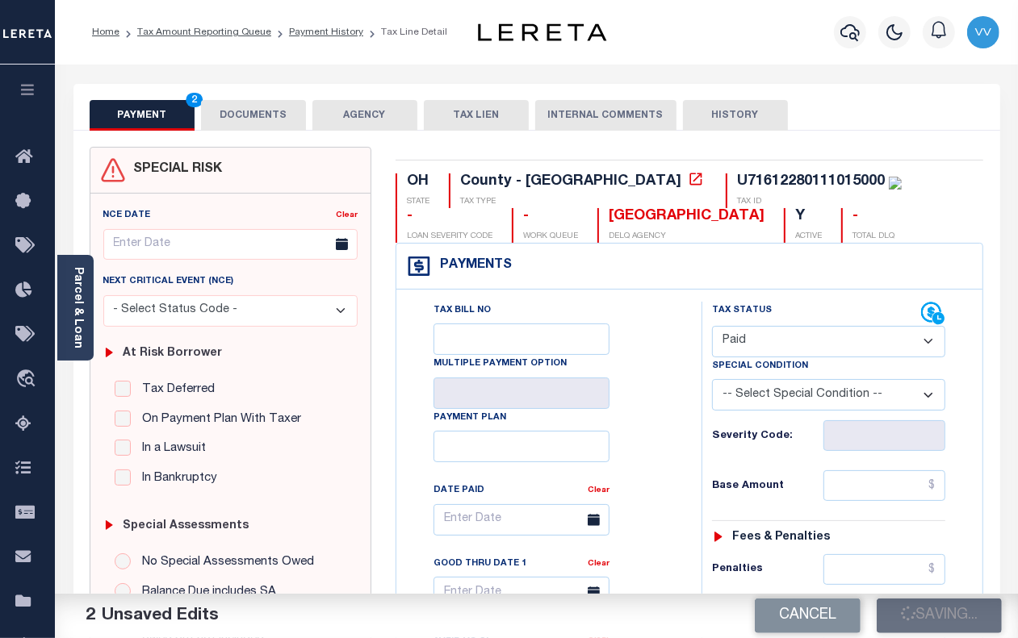
checkbox input "false"
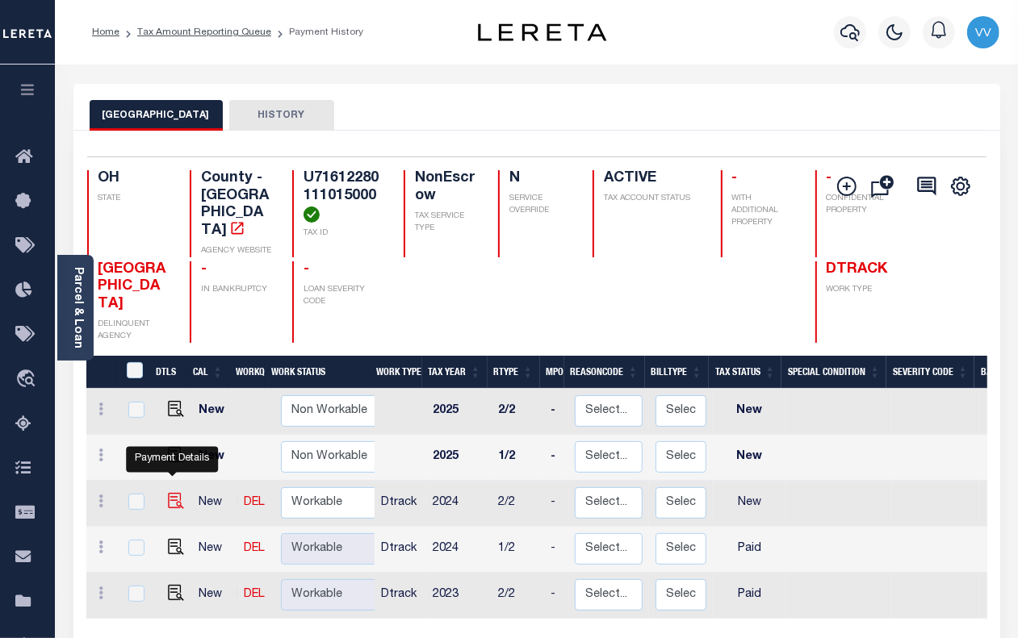
click at [173, 493] on img "" at bounding box center [176, 501] width 16 height 16
checkbox input "true"
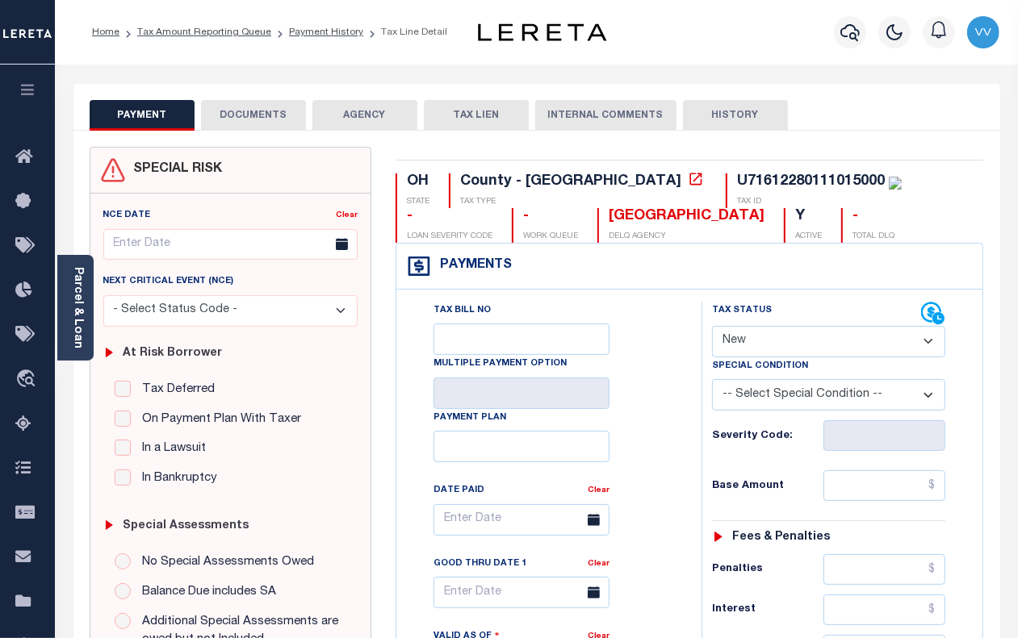
click at [784, 340] on select "- Select Status Code - Open Due/Unpaid Paid Incomplete No Tax Due Internal Refu…" at bounding box center [828, 341] width 233 height 31
select select "DUE"
click at [712, 328] on select "- Select Status Code - Open Due/Unpaid Paid Incomplete No Tax Due Internal Refu…" at bounding box center [828, 341] width 233 height 31
type input "[DATE]"
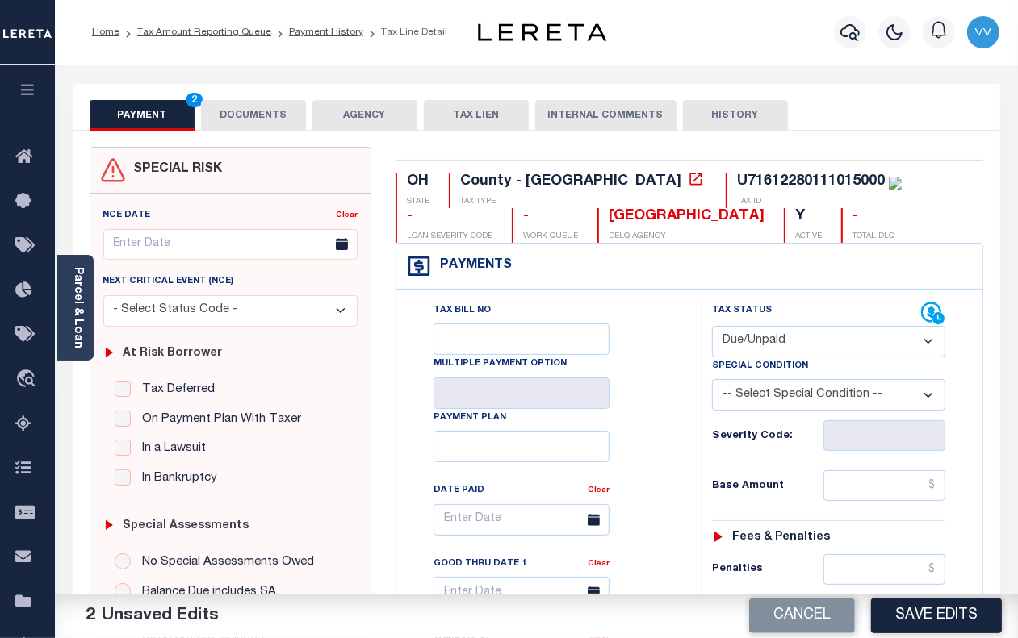
click at [787, 409] on select "-- Select Special Condition -- 3RD PARTY TAX LIEN AGENCY TAX LIEN (A.K.A Inside…" at bounding box center [828, 394] width 233 height 31
select select "15"
click at [712, 382] on select "-- Select Special Condition -- 3RD PARTY TAX LIEN AGENCY TAX LIEN (A.K.A Inside…" at bounding box center [828, 394] width 233 height 31
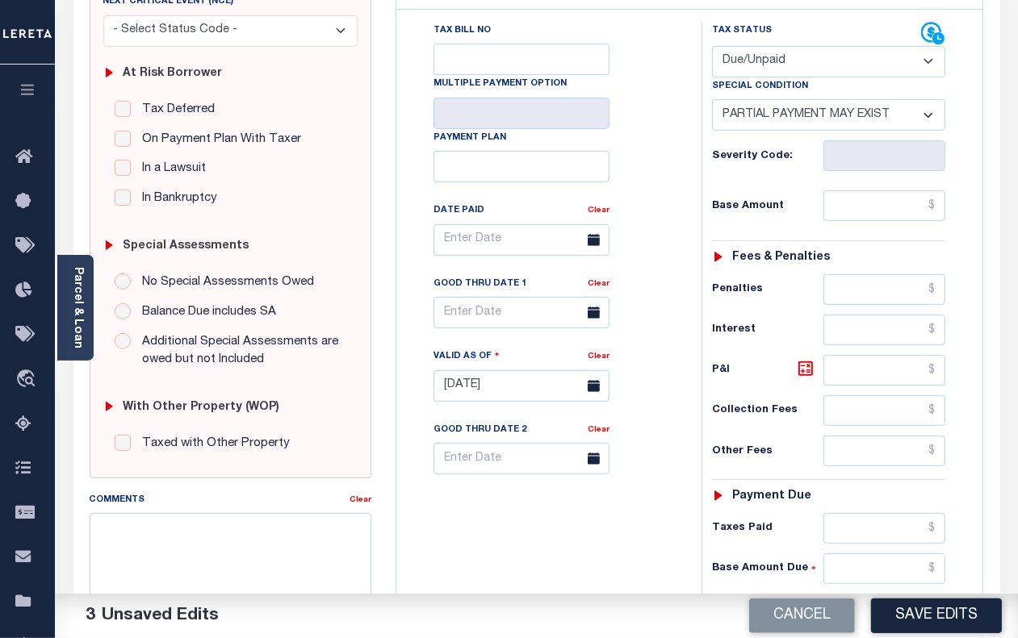
scroll to position [303, 0]
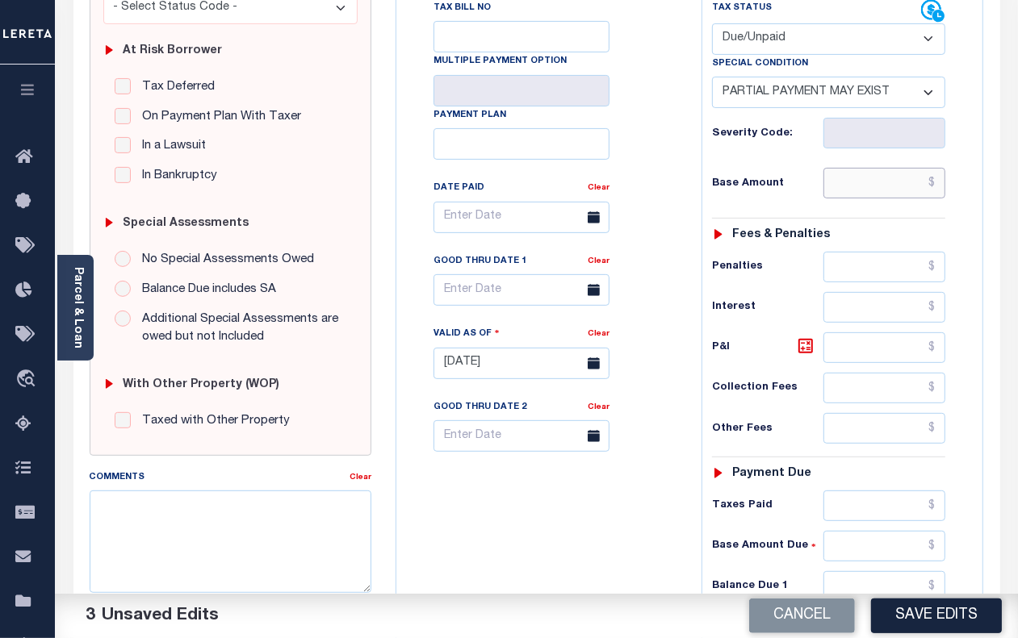
click at [861, 186] on input "text" at bounding box center [884, 183] width 122 height 31
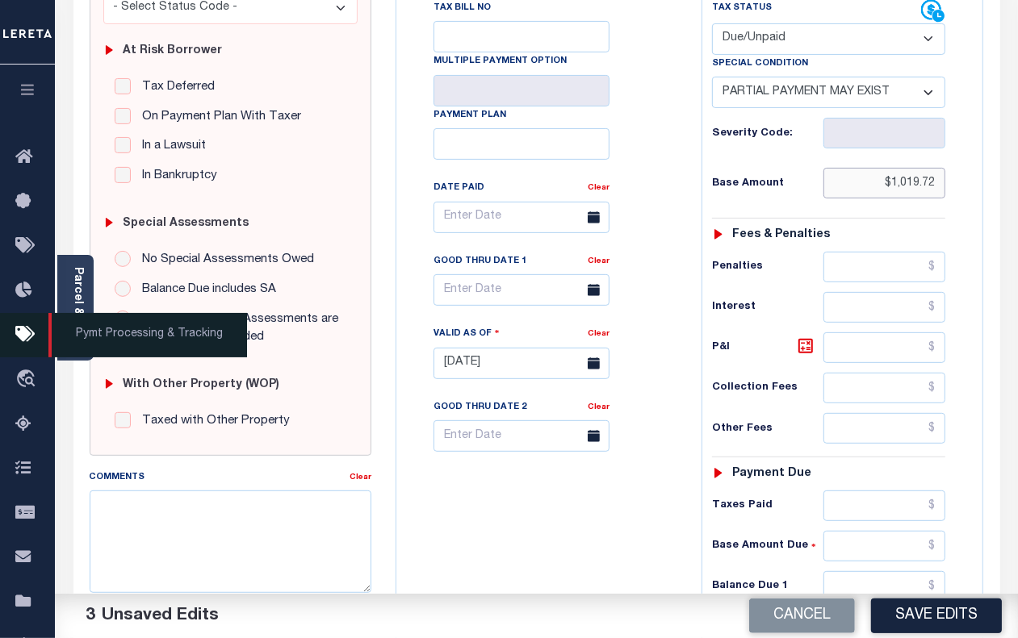
type input "$1,019.72"
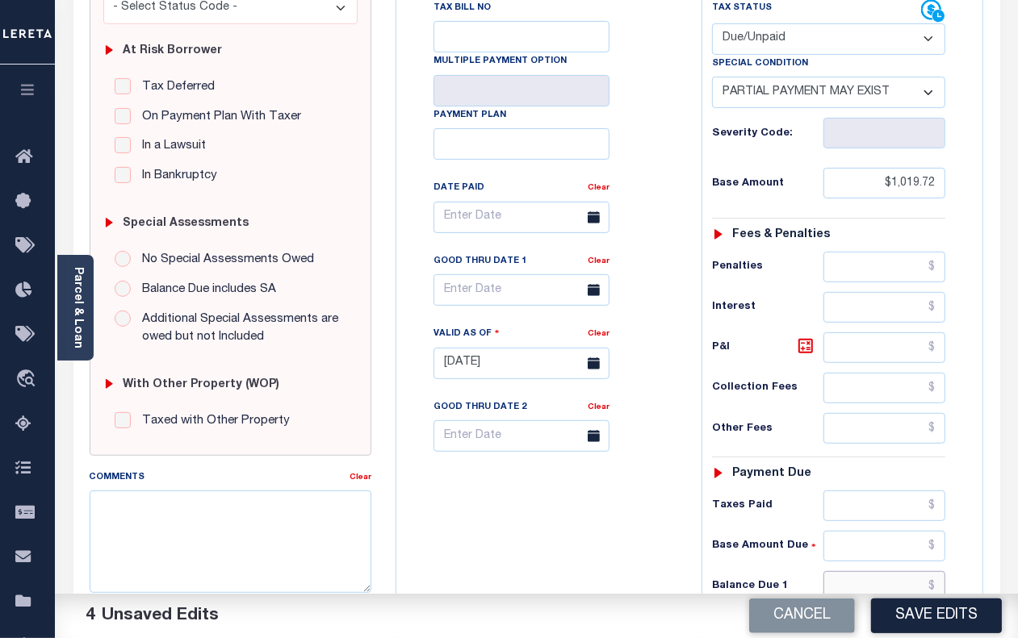
click at [886, 579] on input "text" at bounding box center [884, 586] width 122 height 31
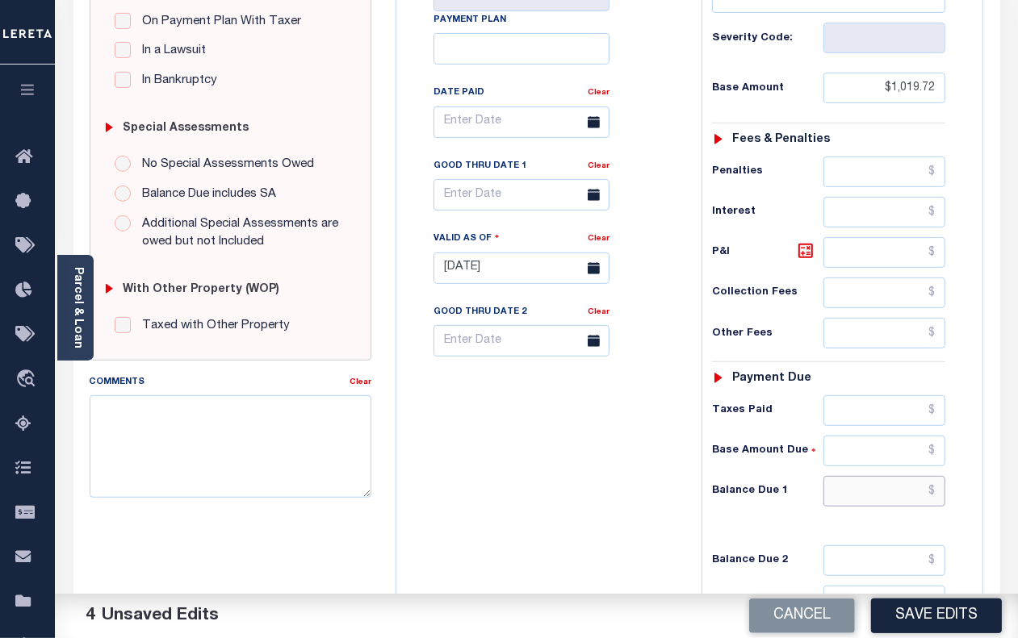
scroll to position [403, 0]
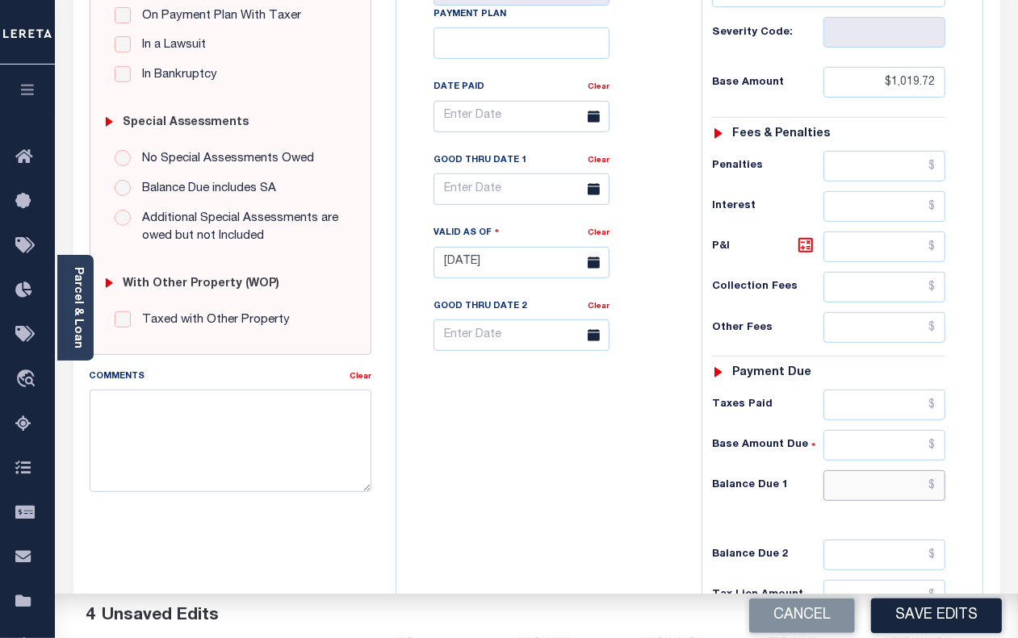
click at [912, 501] on input "text" at bounding box center [884, 485] width 122 height 31
type input "$1,070.70"
click at [804, 255] on icon at bounding box center [805, 245] width 19 height 19
type input "$50.98"
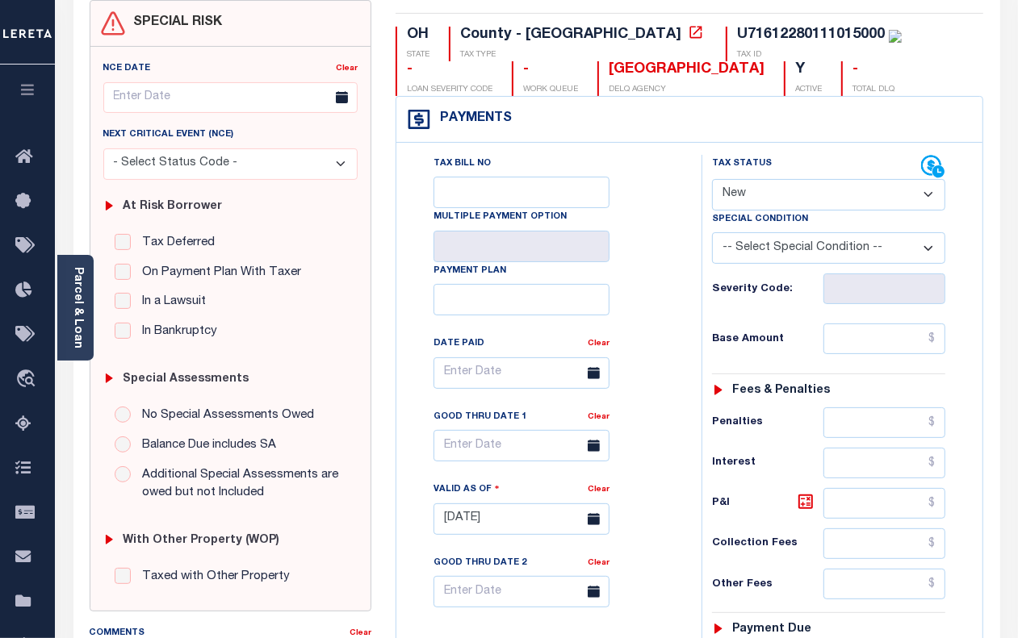
scroll to position [101, 0]
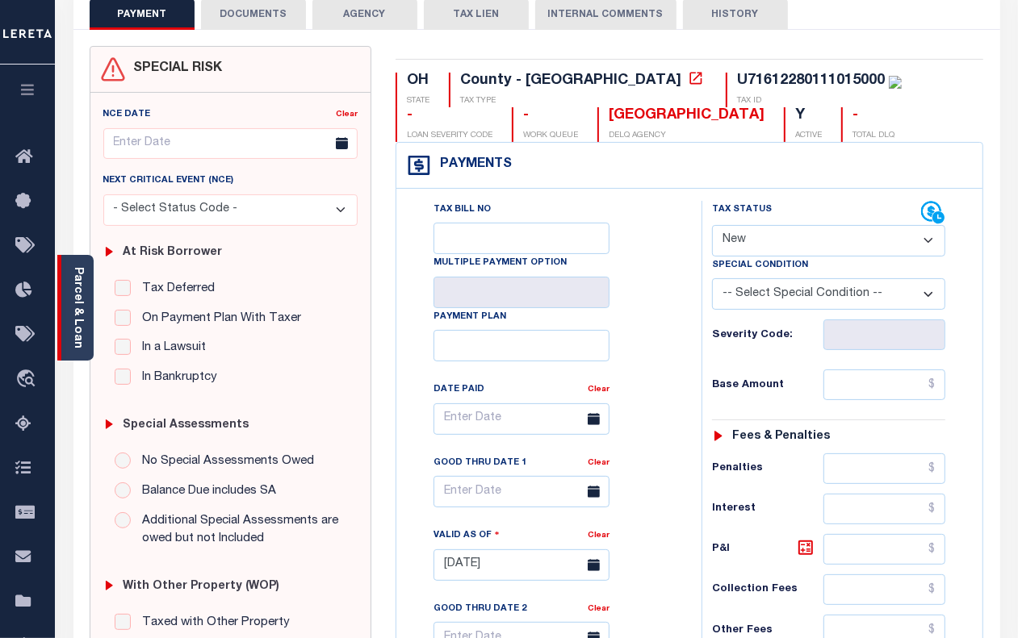
click at [77, 296] on link "Parcel & Loan" at bounding box center [77, 307] width 11 height 81
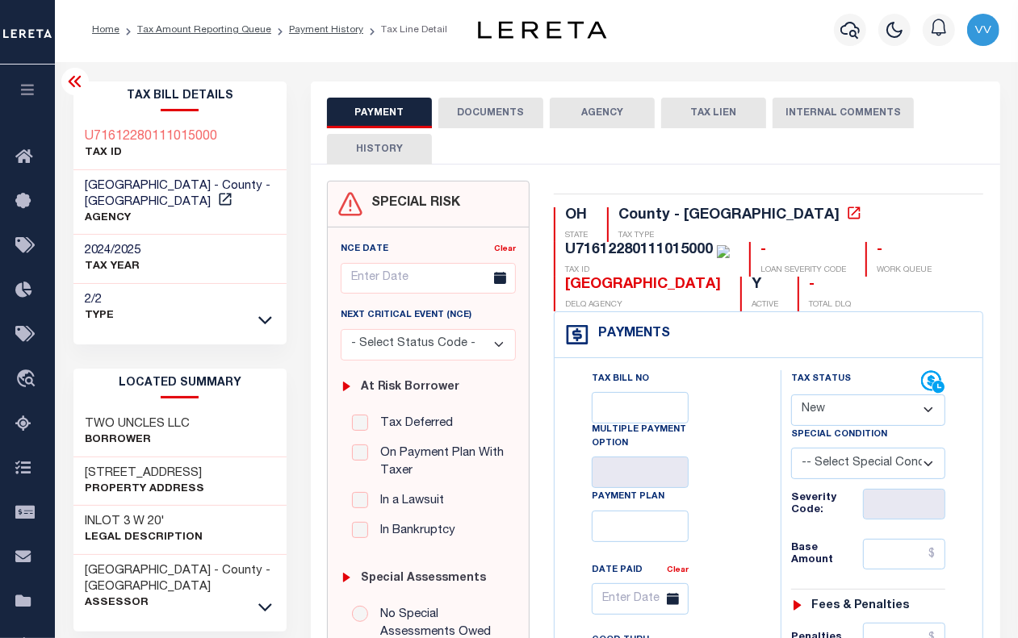
scroll to position [0, 0]
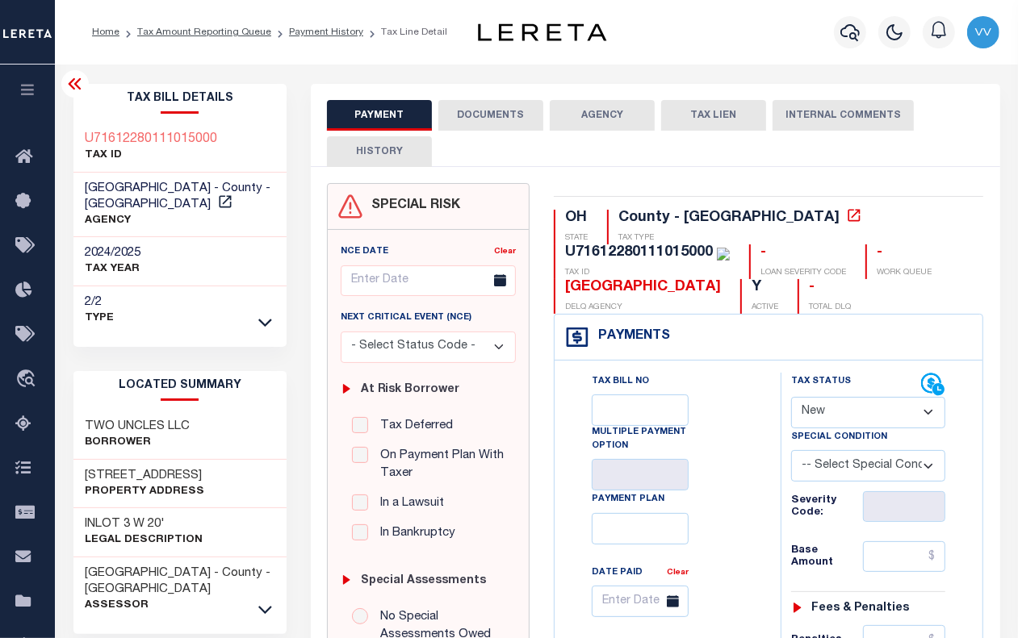
click at [75, 94] on icon at bounding box center [74, 83] width 19 height 19
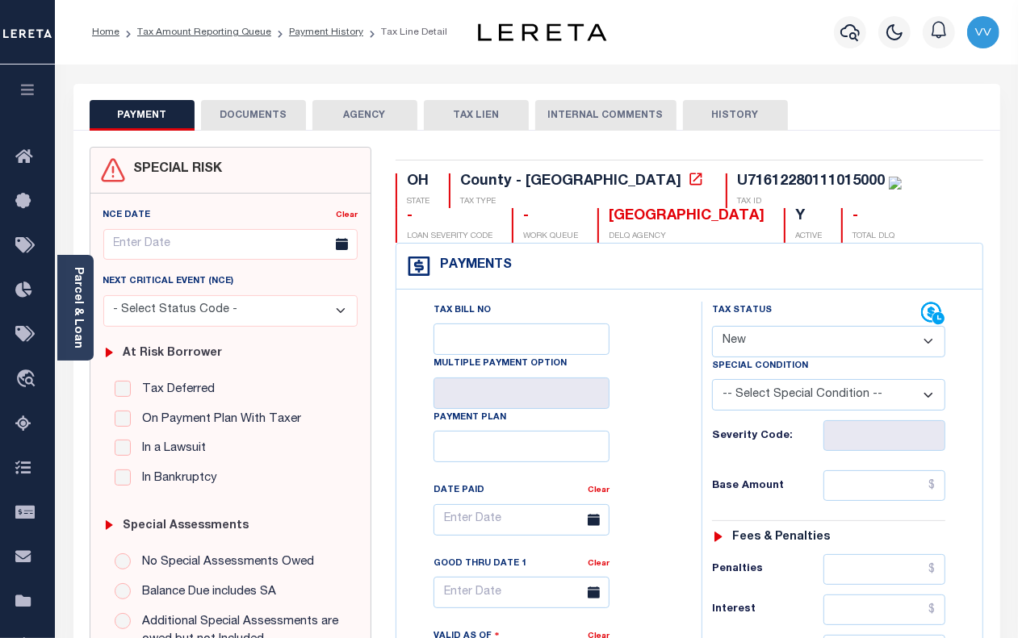
click at [737, 345] on select "- Select Status Code - Open Due/Unpaid Paid Incomplete No Tax Due Internal Refu…" at bounding box center [828, 341] width 233 height 31
select select "DUE"
click at [712, 328] on select "- Select Status Code - Open Due/Unpaid Paid Incomplete No Tax Due Internal Refu…" at bounding box center [828, 341] width 233 height 31
type input "[DATE]"
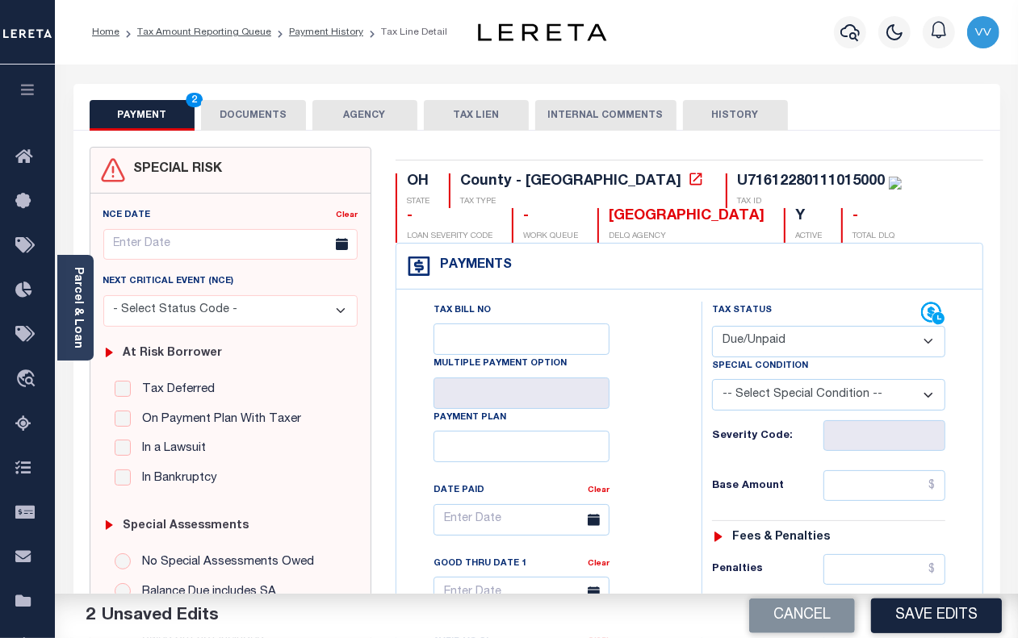
click at [764, 408] on select "-- Select Special Condition -- 3RD PARTY TAX LIEN AGENCY TAX LIEN (A.K.A Inside…" at bounding box center [828, 394] width 233 height 31
select select "15"
click at [712, 382] on select "-- Select Special Condition -- 3RD PARTY TAX LIEN AGENCY TAX LIEN (A.K.A Inside…" at bounding box center [828, 394] width 233 height 31
click at [850, 489] on input "text" at bounding box center [884, 485] width 122 height 31
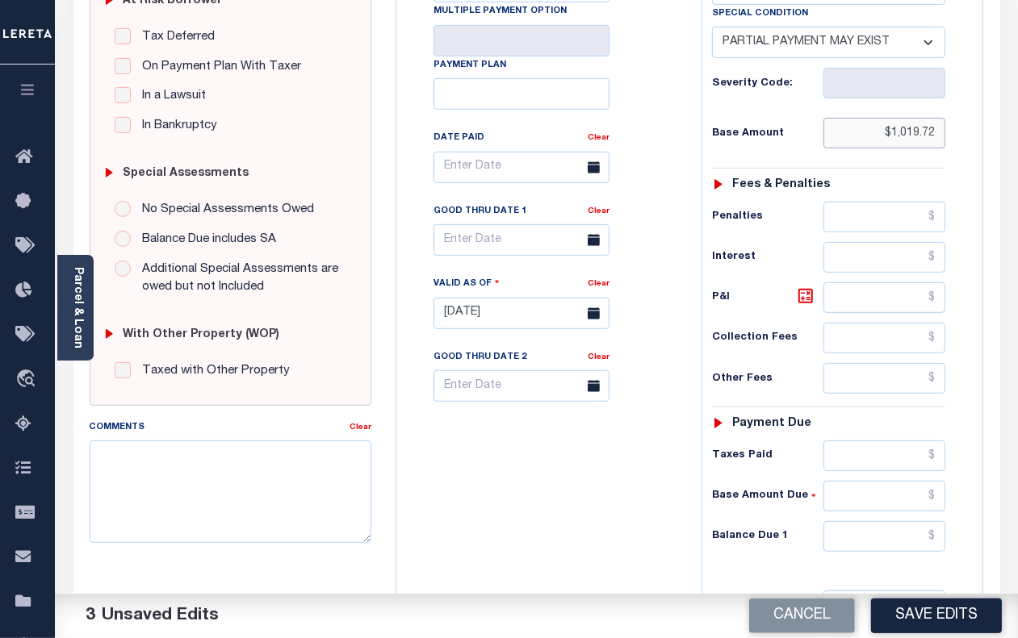
scroll to position [403, 0]
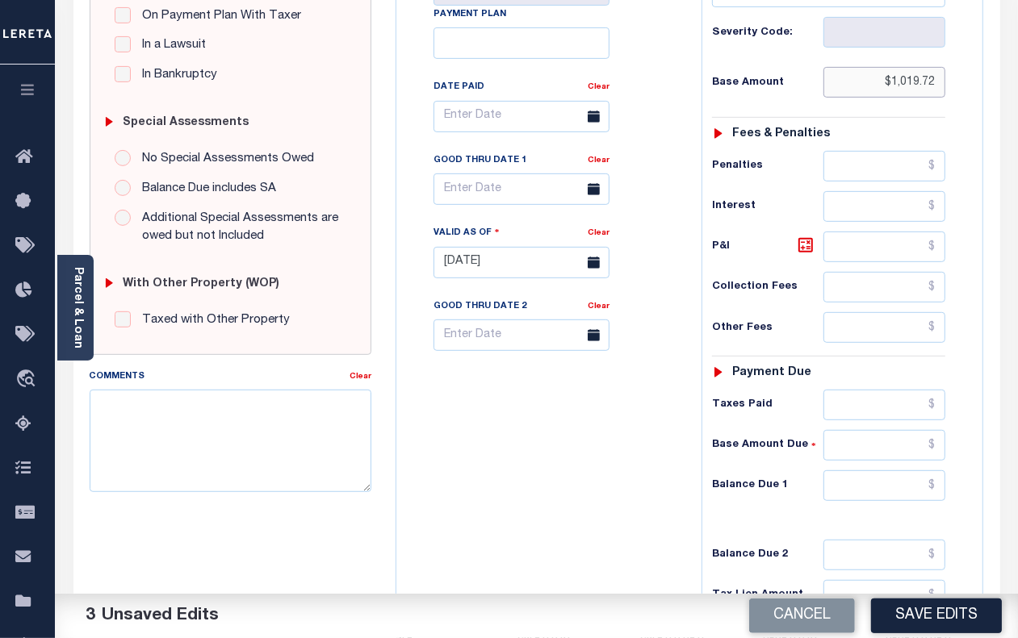
type input "$1,019.72"
click at [856, 501] on input "text" at bounding box center [884, 485] width 122 height 31
type input "$1,070.70"
click at [803, 250] on icon at bounding box center [805, 245] width 10 height 10
type input "$50.98"
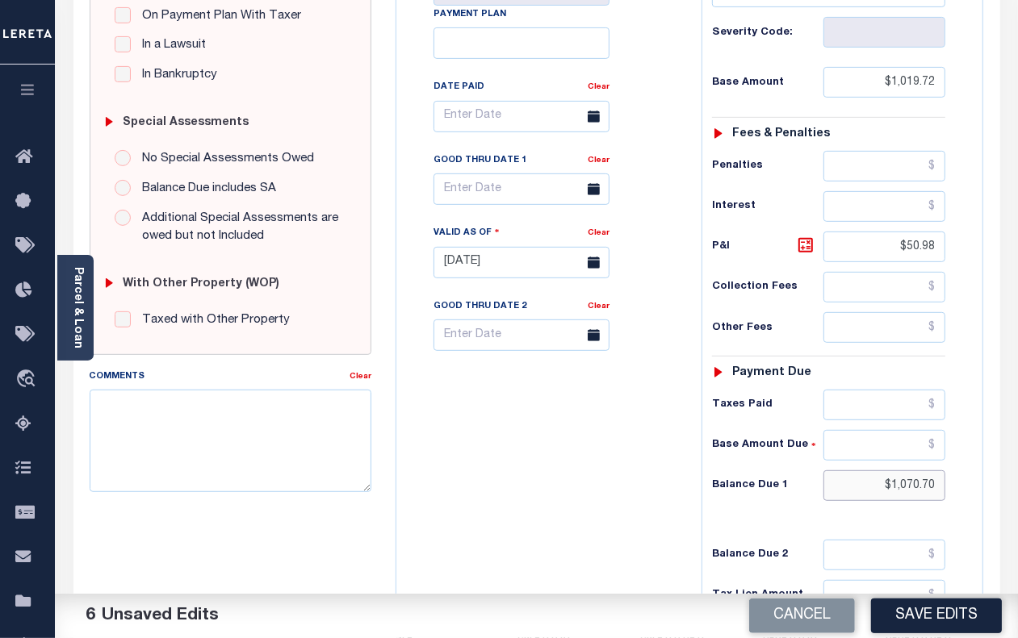
drag, startPoint x: 893, startPoint y: 490, endPoint x: 967, endPoint y: 490, distance: 73.4
click at [967, 490] on div "Tax Status Status" at bounding box center [833, 254] width 289 height 713
type input "$50.98"
click at [878, 403] on input "text" at bounding box center [884, 405] width 122 height 31
type input "$1,019.72"
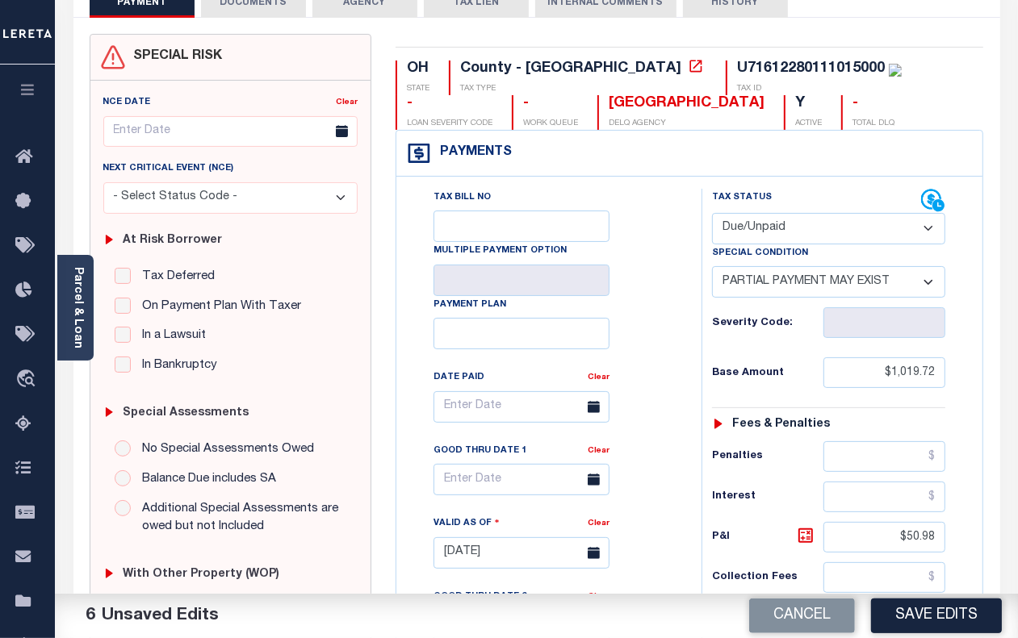
scroll to position [101, 0]
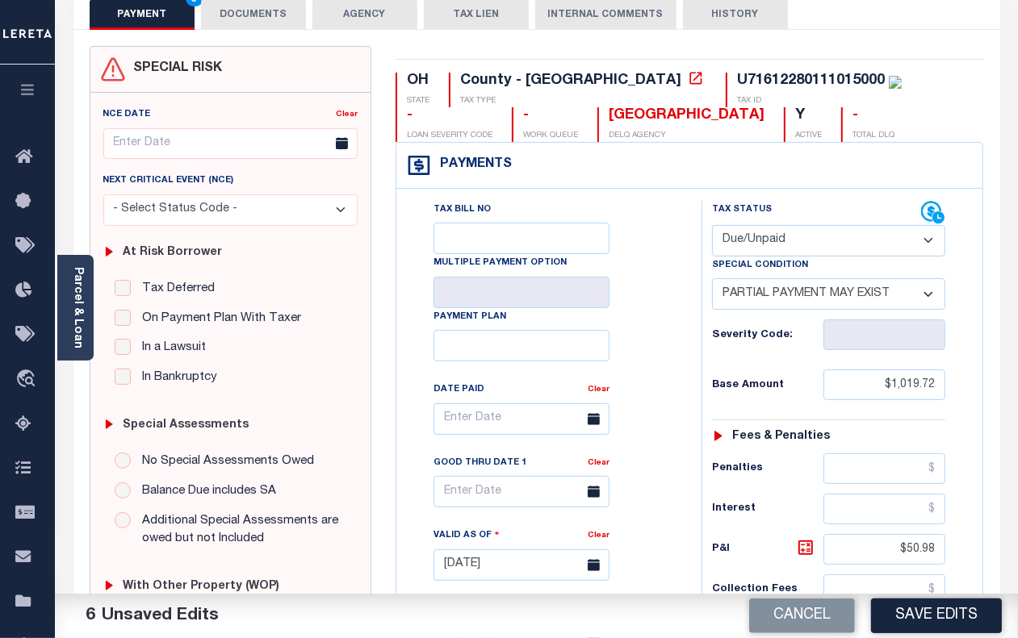
click at [228, 25] on button "DOCUMENTS" at bounding box center [253, 14] width 105 height 31
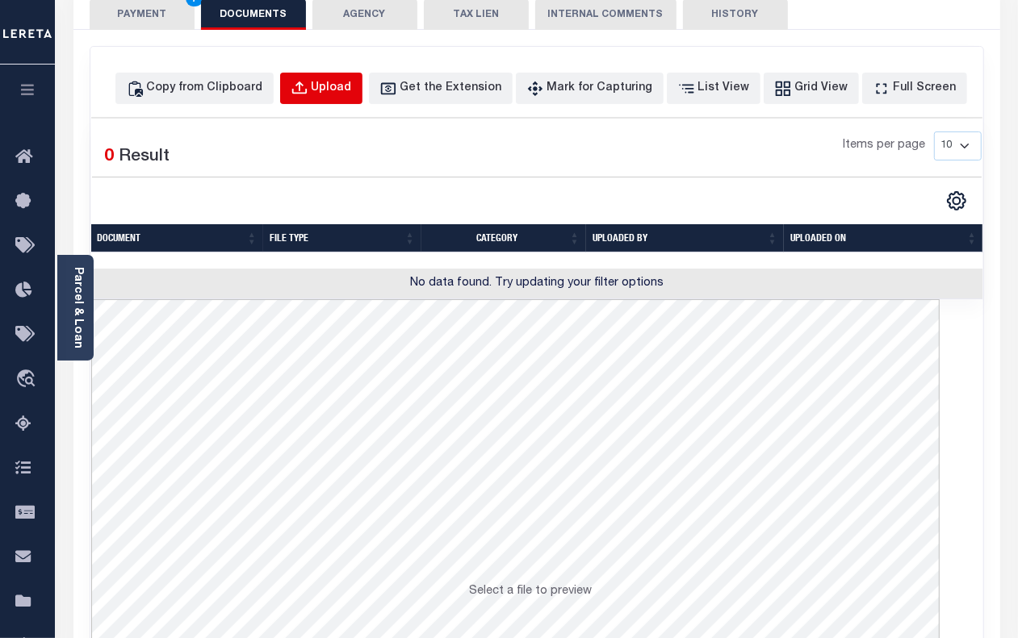
click at [341, 94] on div "Upload" at bounding box center [331, 89] width 40 height 18
select select "POP"
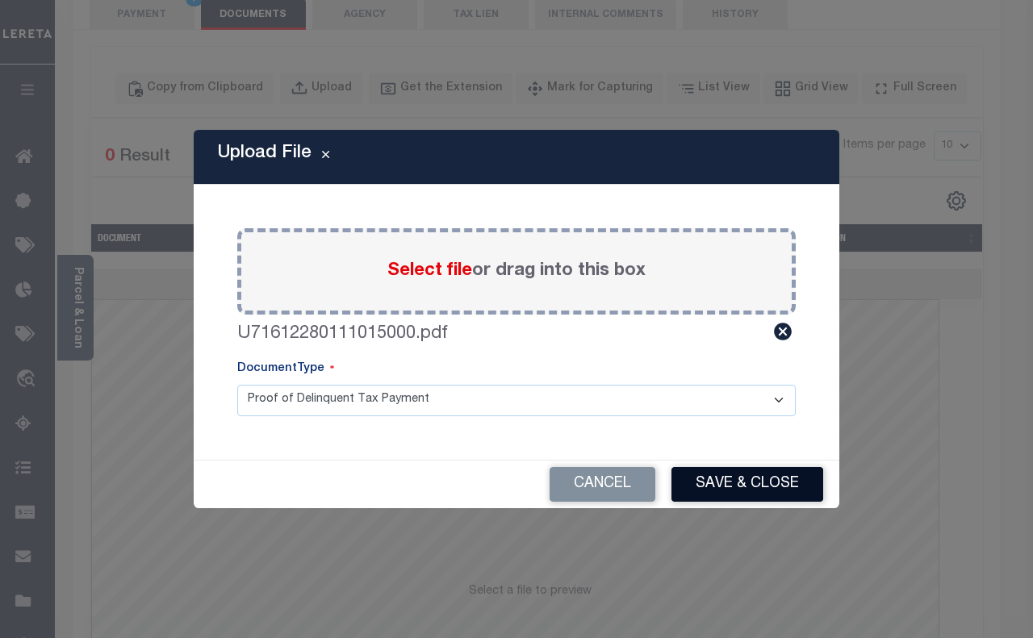
click at [727, 486] on button "Save & Close" at bounding box center [747, 484] width 152 height 35
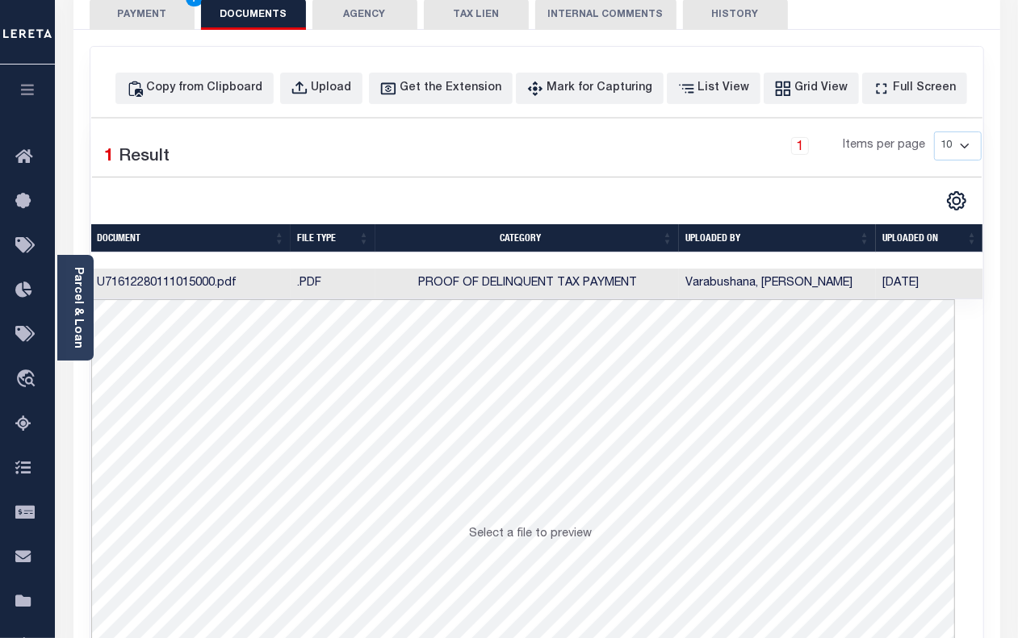
click at [169, 24] on button "PAYMENT 7" at bounding box center [142, 14] width 105 height 31
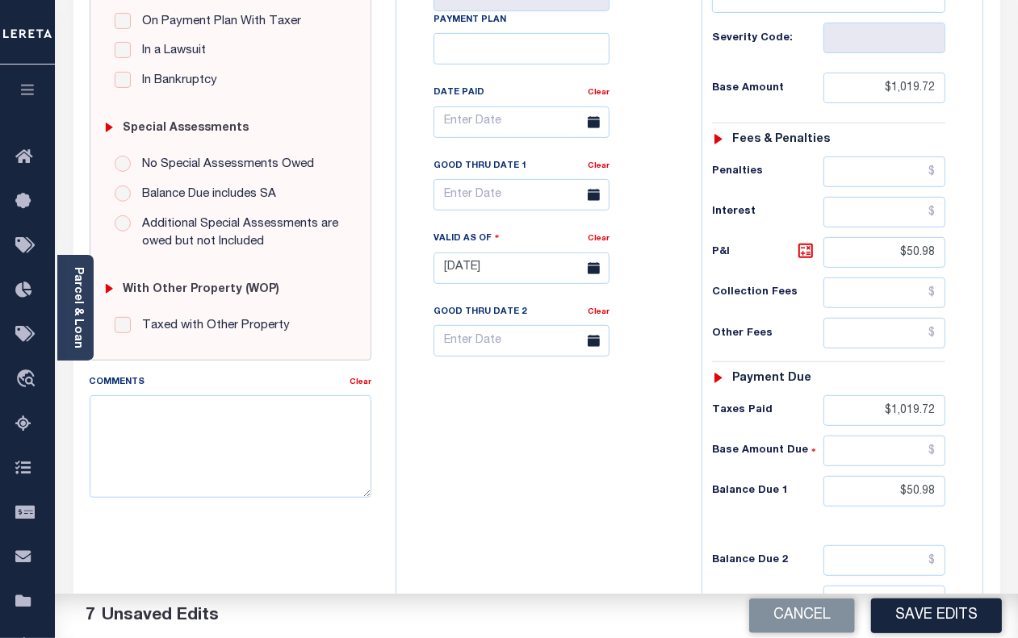
scroll to position [403, 0]
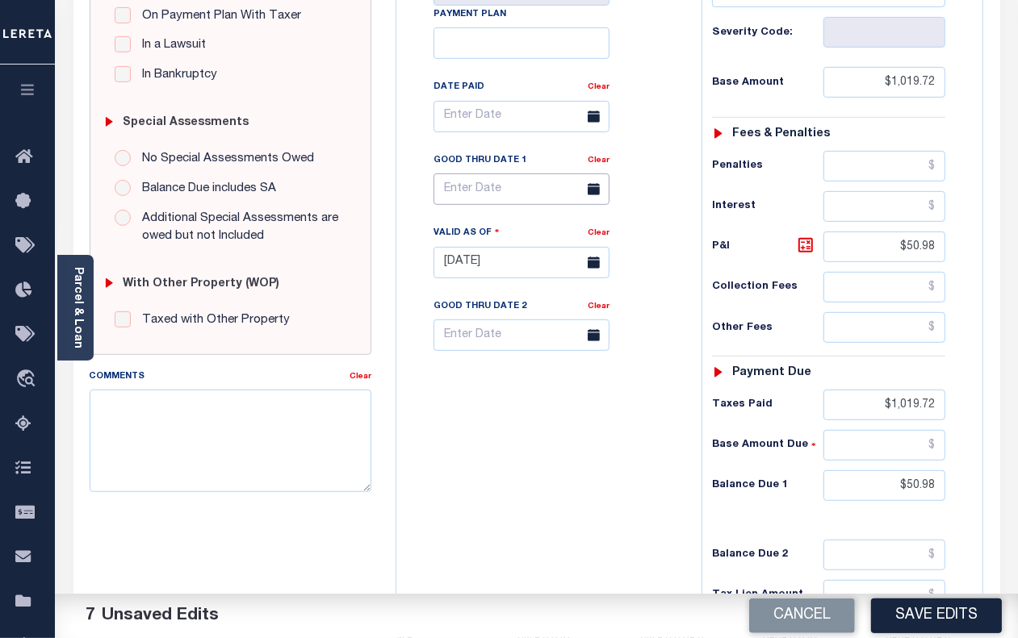
click at [476, 191] on input "text" at bounding box center [521, 188] width 176 height 31
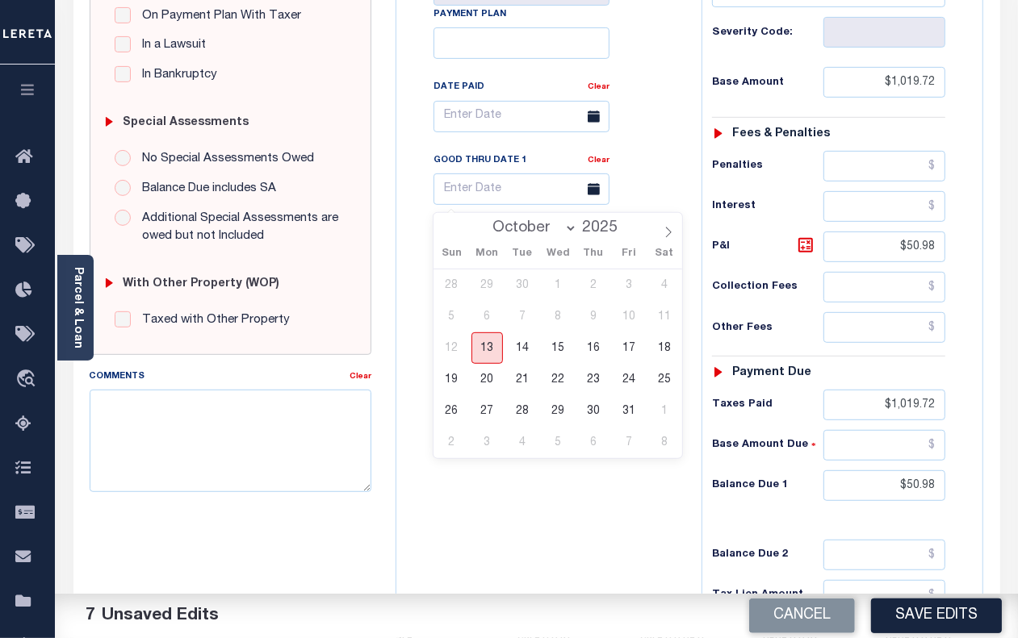
click at [482, 341] on span "13" at bounding box center [486, 347] width 31 height 31
type input "[DATE]"
click at [934, 611] on button "Save Edits" at bounding box center [936, 616] width 131 height 35
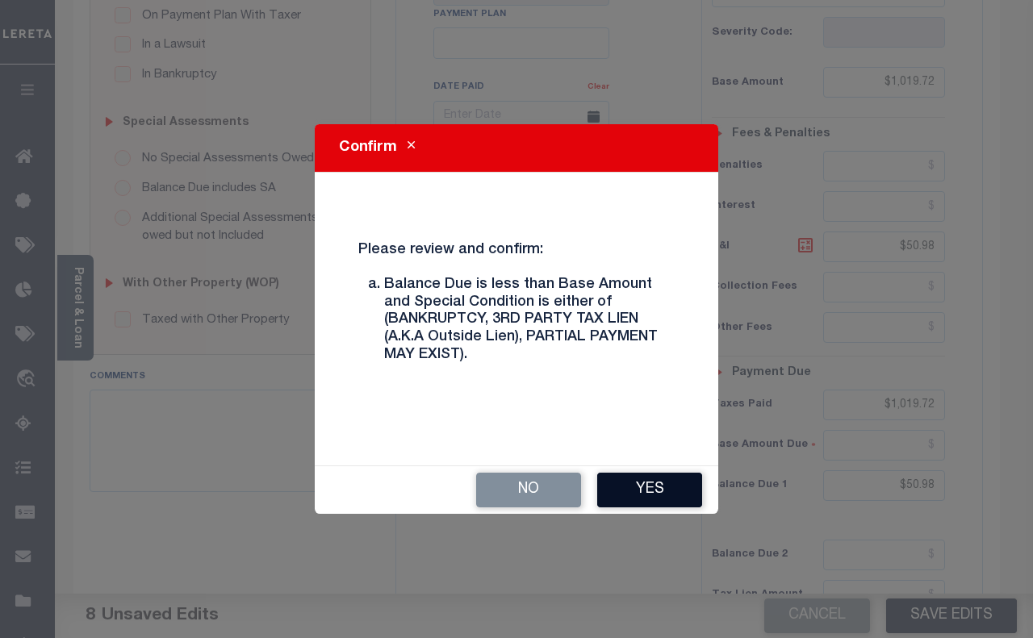
click at [648, 485] on button "Yes" at bounding box center [649, 490] width 105 height 35
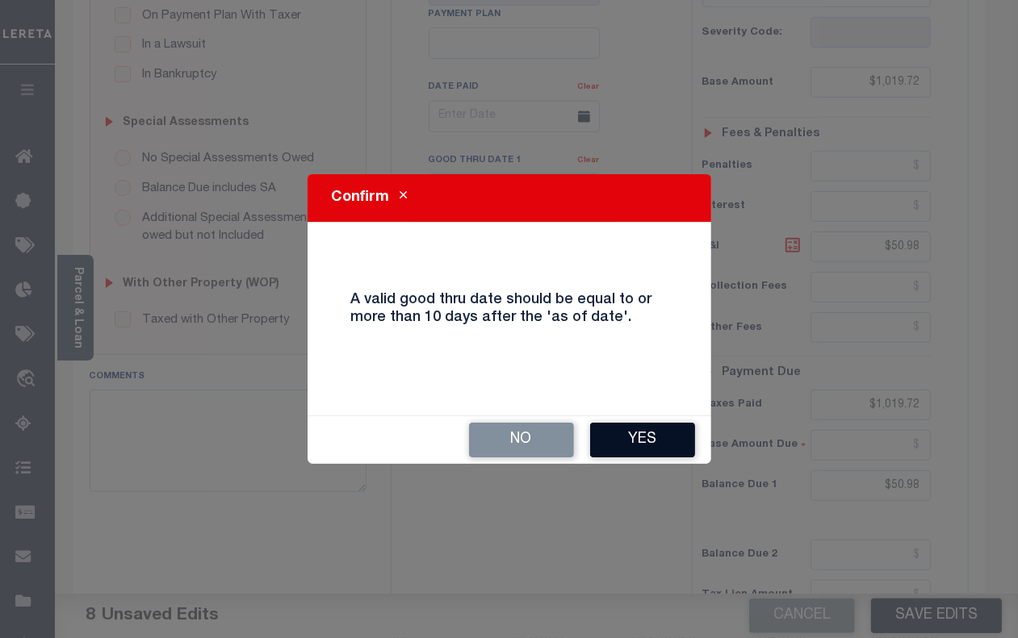
click at [620, 429] on button "Yes" at bounding box center [642, 440] width 105 height 35
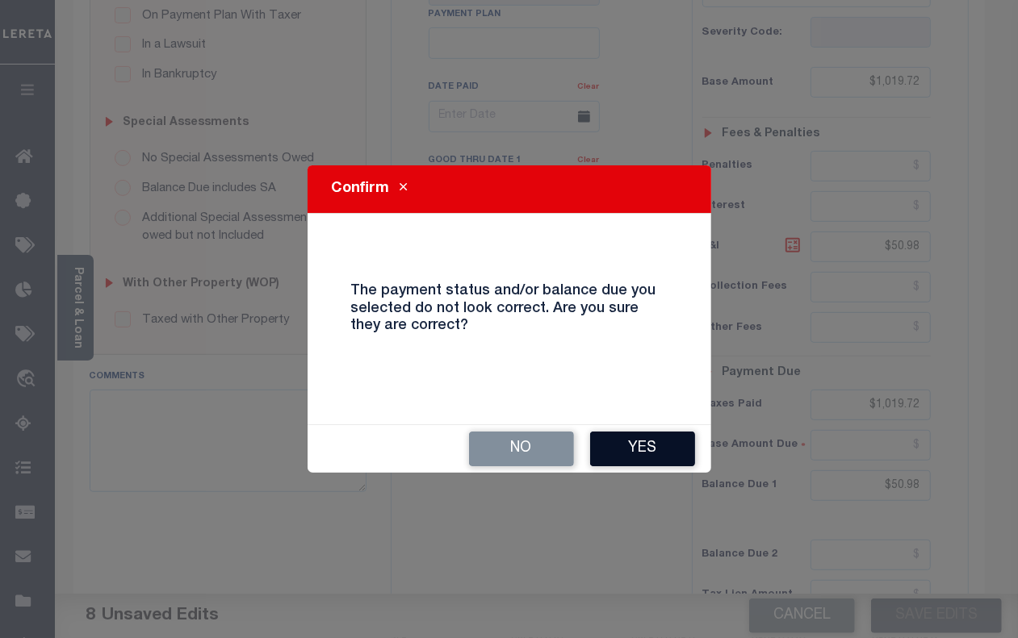
click at [646, 454] on button "Yes" at bounding box center [642, 449] width 105 height 35
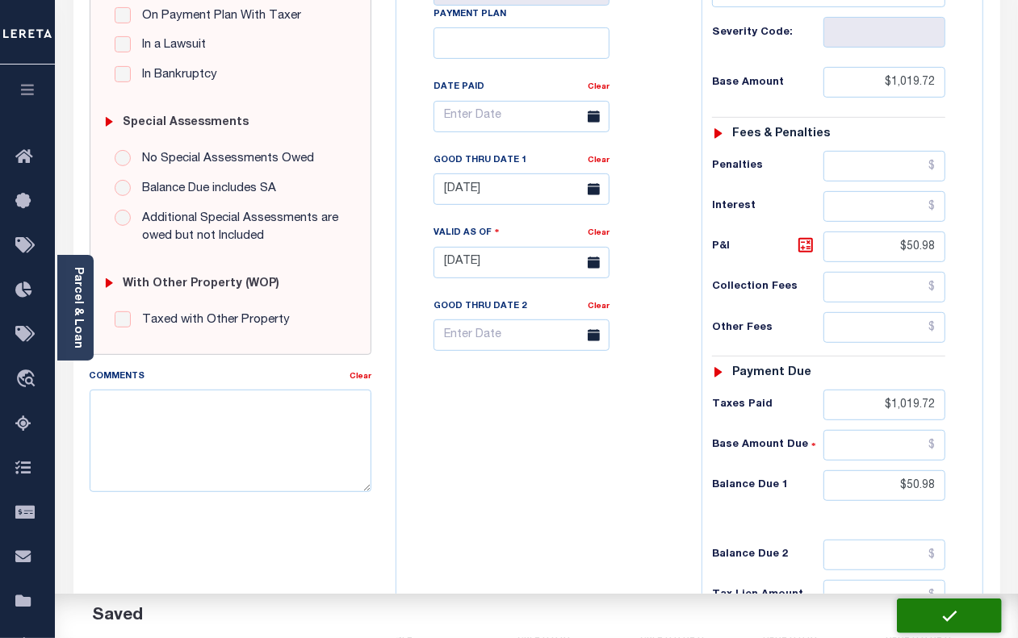
checkbox input "false"
type input "$1,019.72"
type input "$50.98"
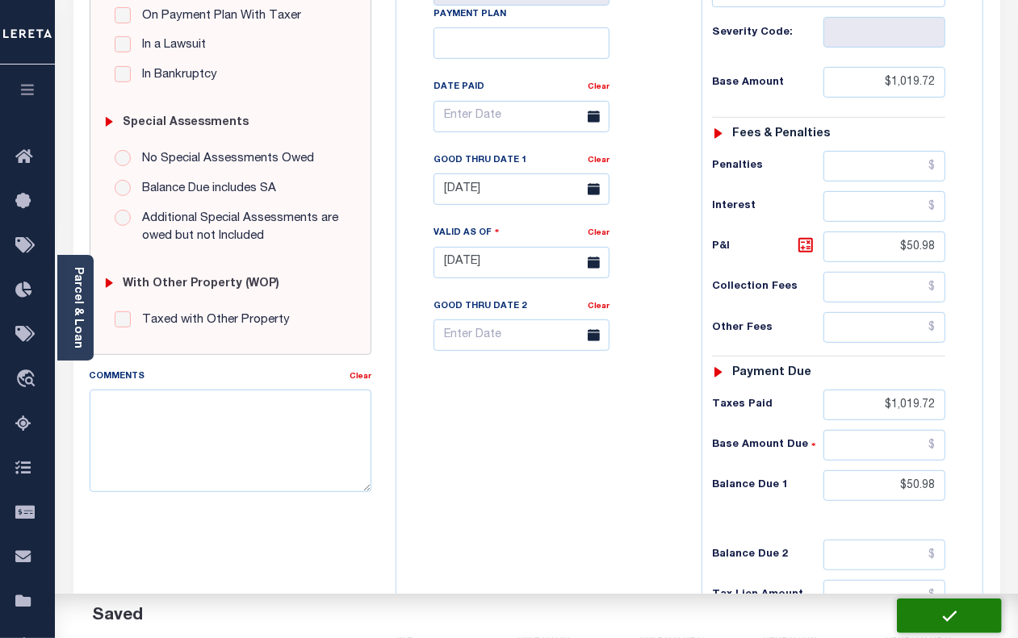
type input "$1,019.72"
type input "$50.98"
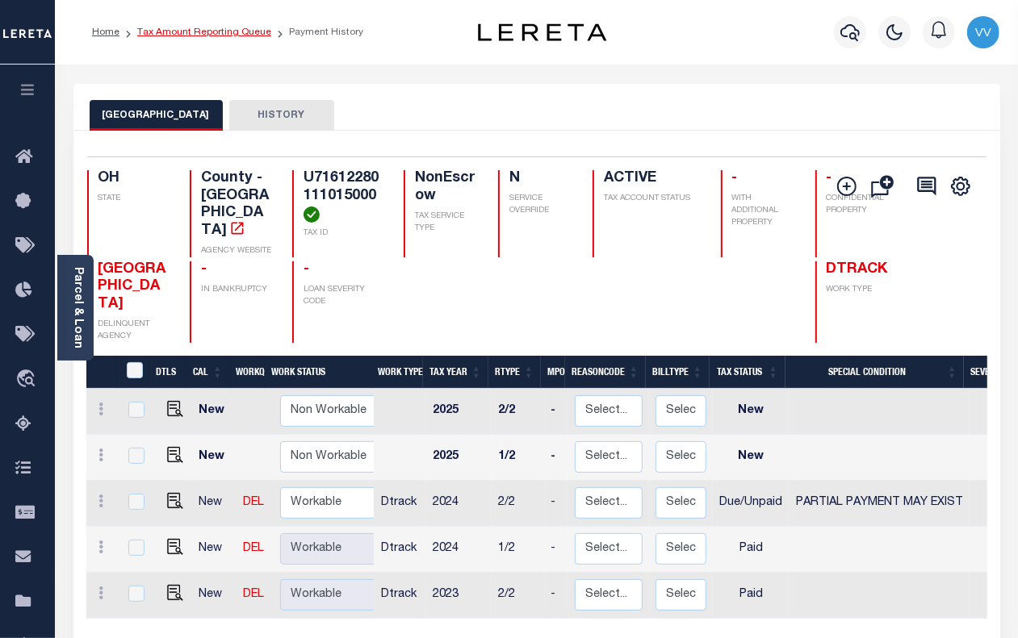
click at [231, 32] on link "Tax Amount Reporting Queue" at bounding box center [204, 32] width 134 height 10
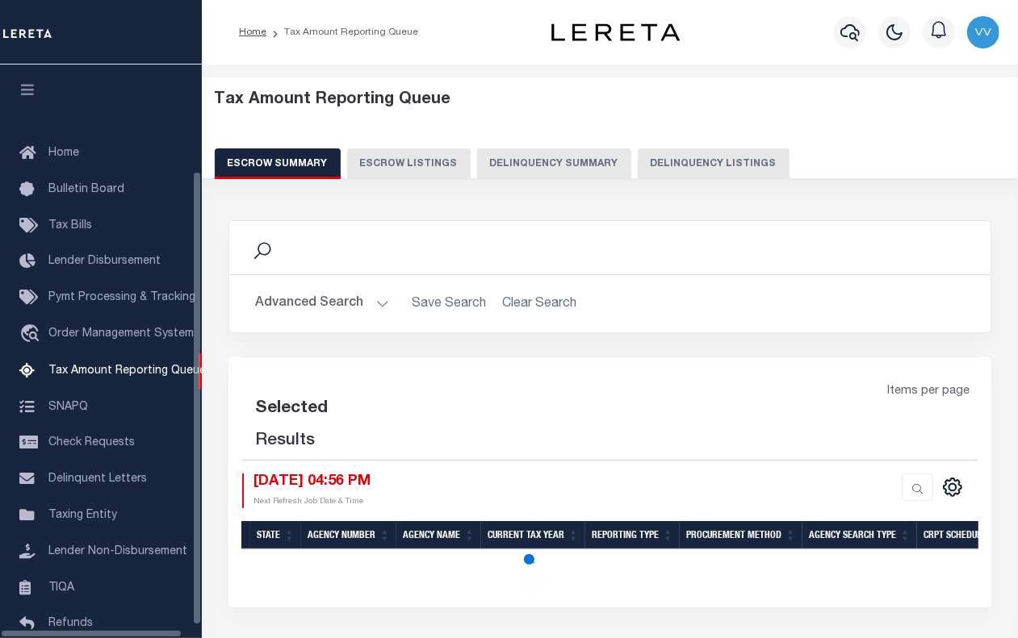
click at [724, 166] on button "Delinquency Listings" at bounding box center [713, 163] width 152 height 31
select select "100"
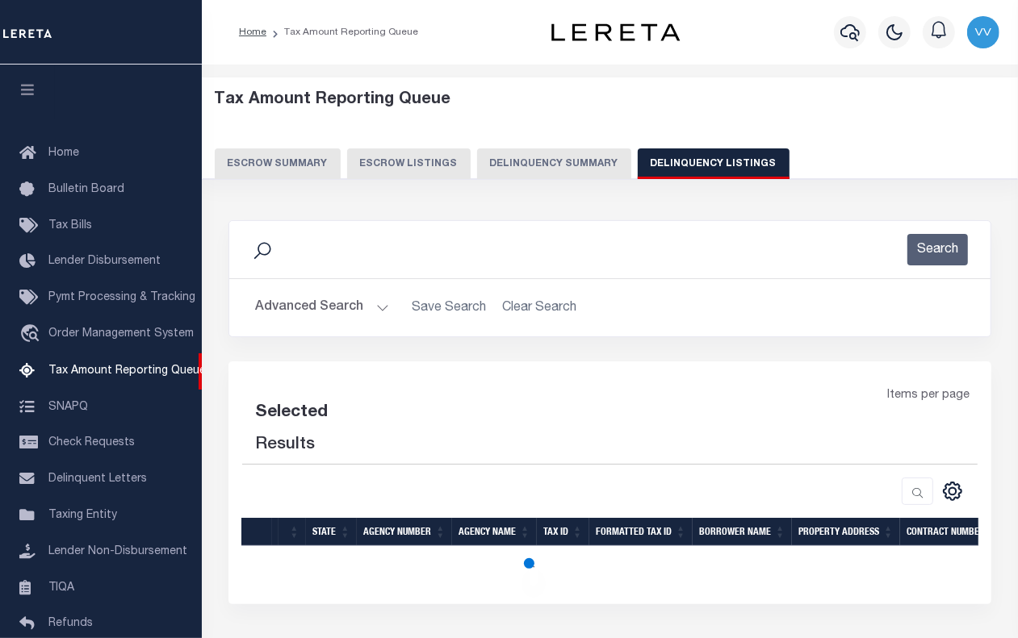
scroll to position [132, 0]
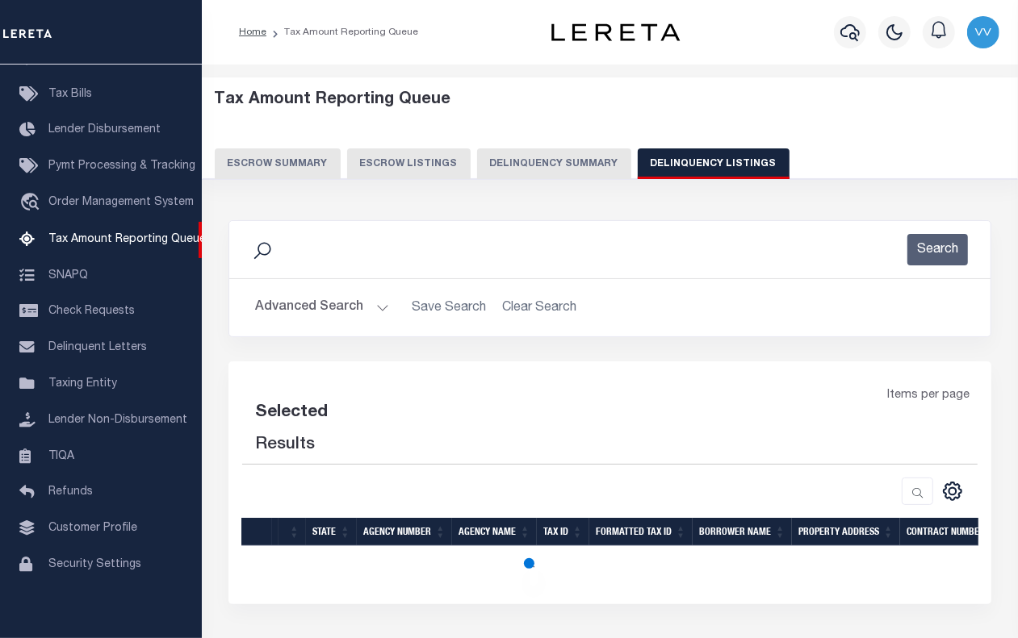
select select "100"
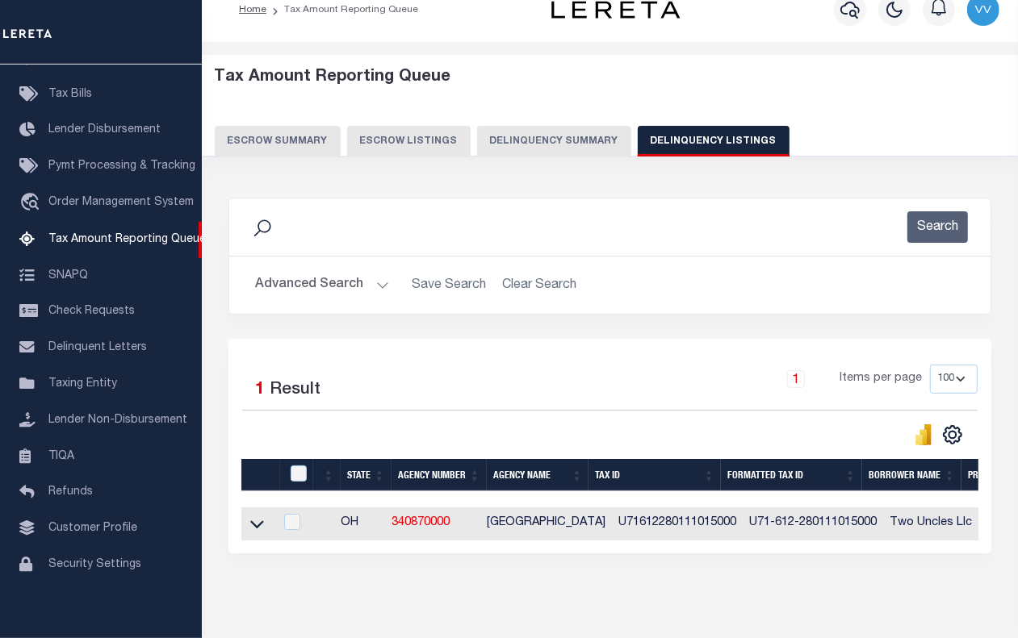
scroll to position [98, 0]
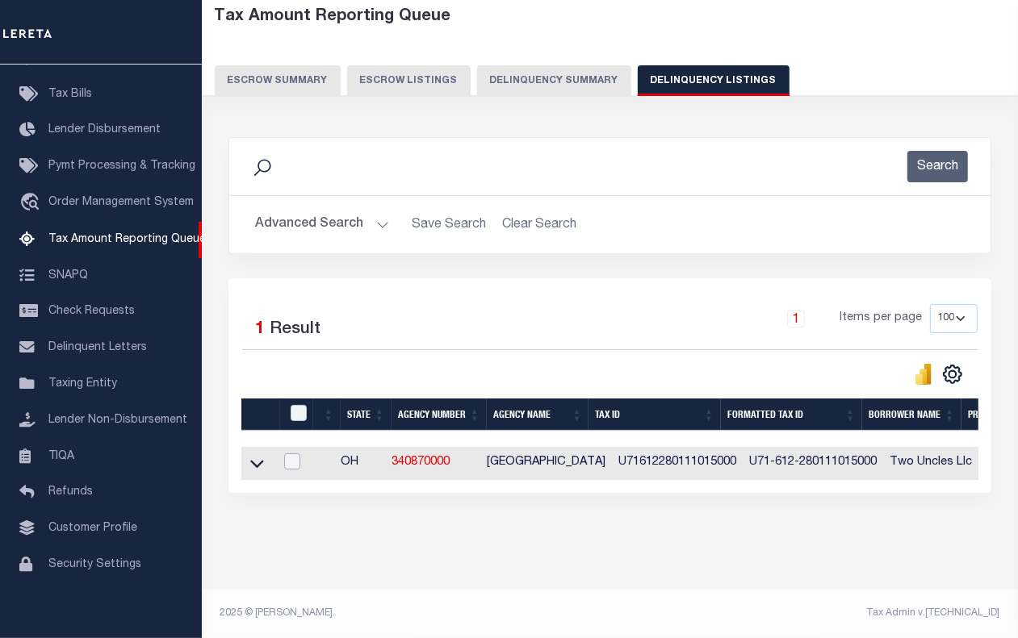
click at [289, 453] on input "checkbox" at bounding box center [292, 461] width 16 height 16
checkbox input "true"
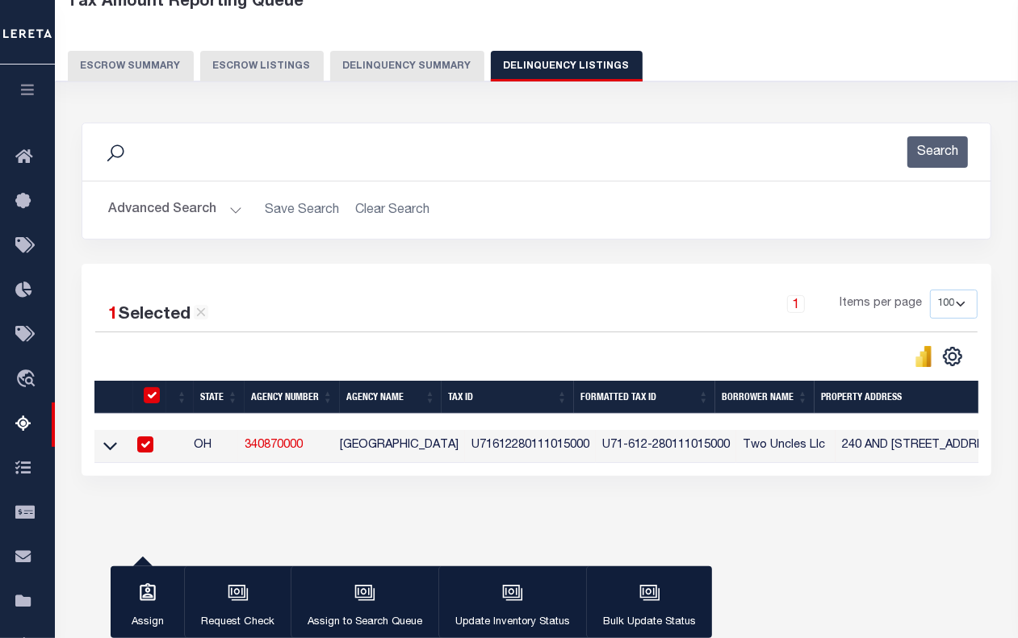
checkbox input "true"
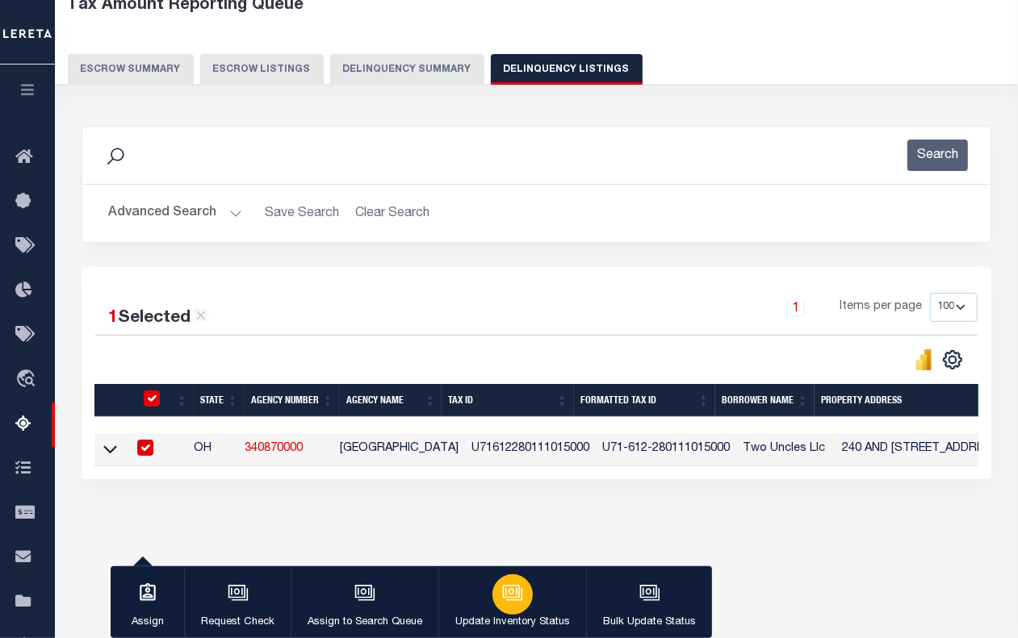
click at [524, 609] on button "Update Inventory Status" at bounding box center [512, 602] width 148 height 73
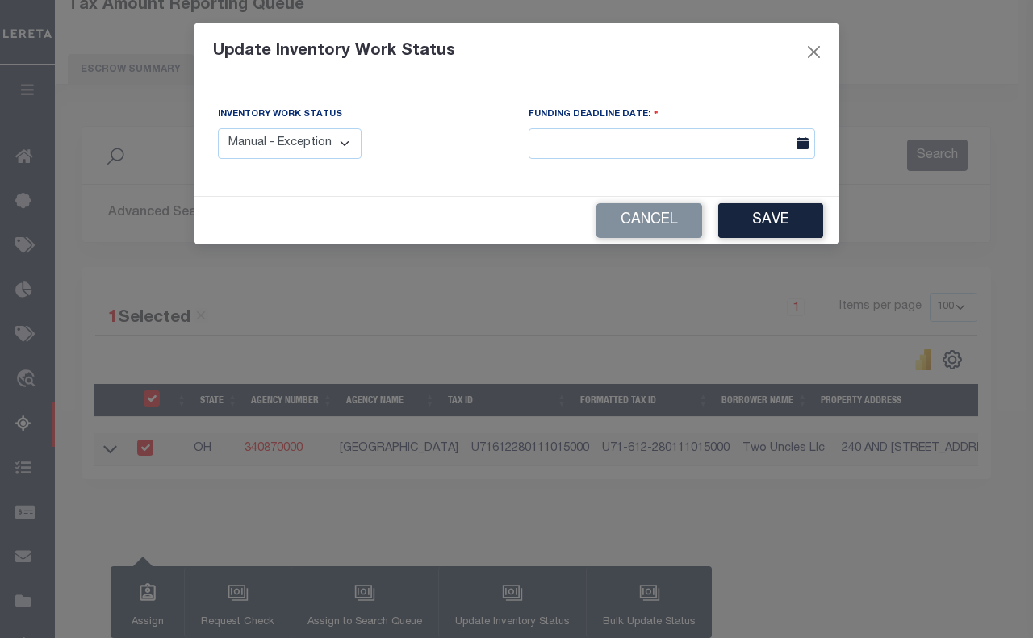
drag, startPoint x: 299, startPoint y: 140, endPoint x: 299, endPoint y: 154, distance: 14.5
click at [299, 140] on select "Manual - Exception Pended - Awaiting Search Late Add Exception Completed" at bounding box center [290, 143] width 144 height 31
select select "4"
click at [218, 128] on select "Manual - Exception Pended - Awaiting Search Late Add Exception Completed" at bounding box center [290, 143] width 144 height 31
click at [763, 211] on button "Save" at bounding box center [770, 220] width 105 height 35
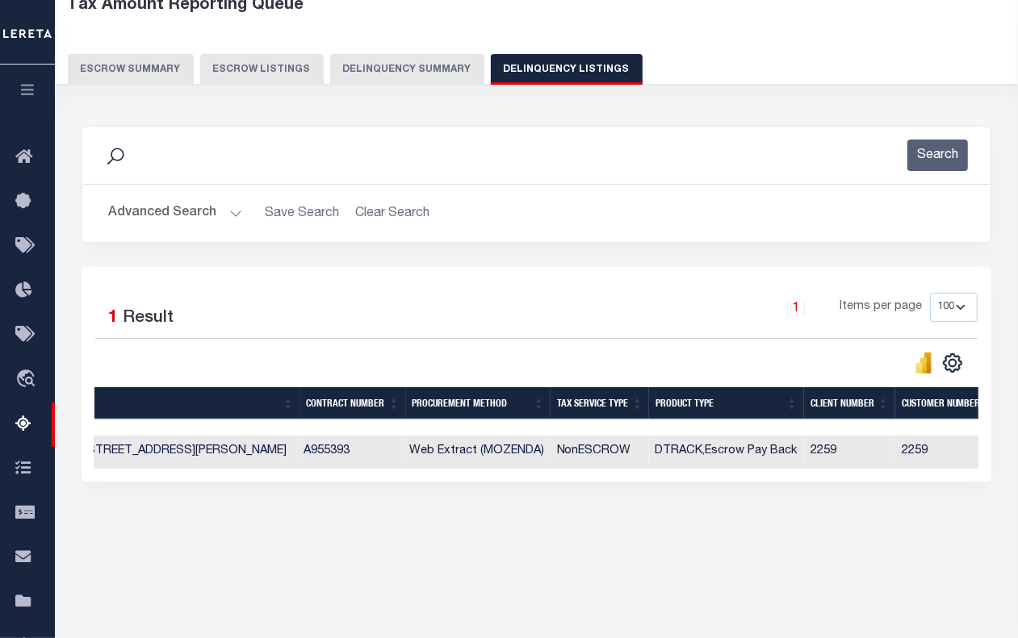
scroll to position [0, 1339]
